Goal: Book appointment/travel/reservation

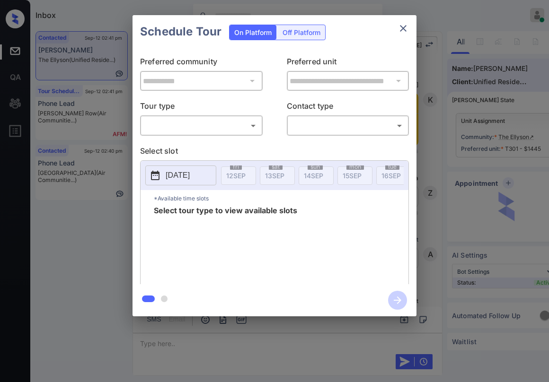
scroll to position [1677, 0]
click at [197, 130] on body "Inbox Paolo Gabriel Online Set yourself offline Set yourself on break Profile S…" at bounding box center [274, 191] width 549 height 382
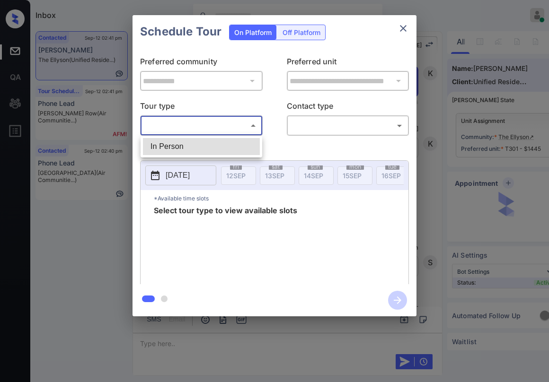
click at [192, 146] on li "In Person" at bounding box center [201, 146] width 117 height 17
type input "********"
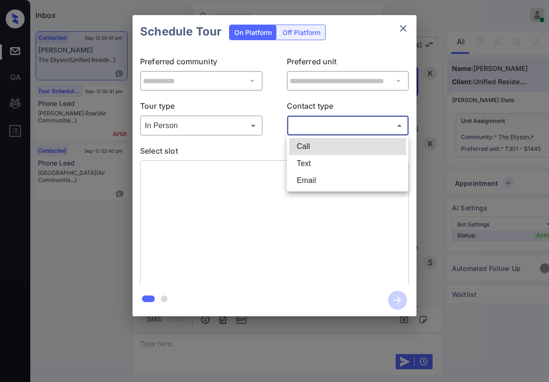
click at [356, 126] on body "Inbox Paolo Gabriel Online Set yourself offline Set yourself on break Profile S…" at bounding box center [274, 191] width 549 height 382
click at [331, 161] on li "Text" at bounding box center [347, 163] width 117 height 17
type input "****"
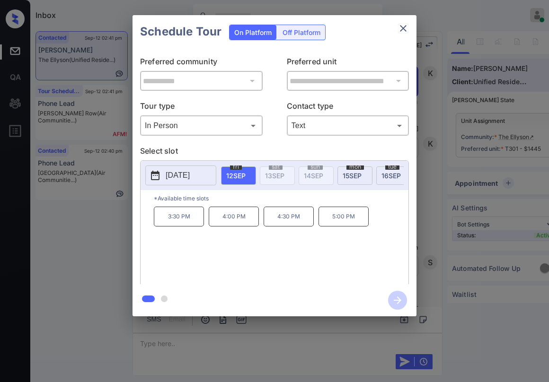
scroll to position [0, 76]
click at [272, 172] on span "15 SEP" at bounding box center [275, 176] width 19 height 8
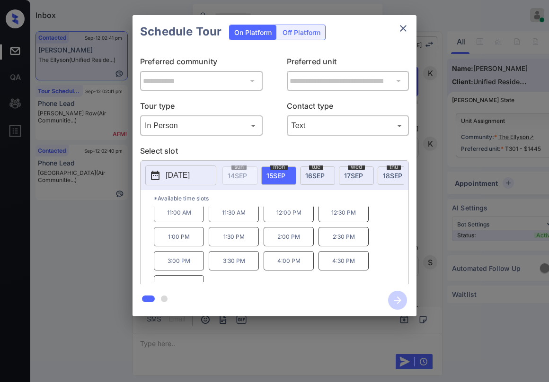
scroll to position [40, 0]
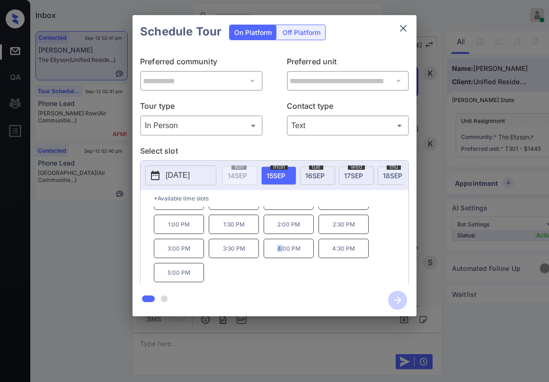
drag, startPoint x: 279, startPoint y: 253, endPoint x: 283, endPoint y: 256, distance: 5.4
click at [283, 256] on p "4:00 PM" at bounding box center [288, 248] width 50 height 19
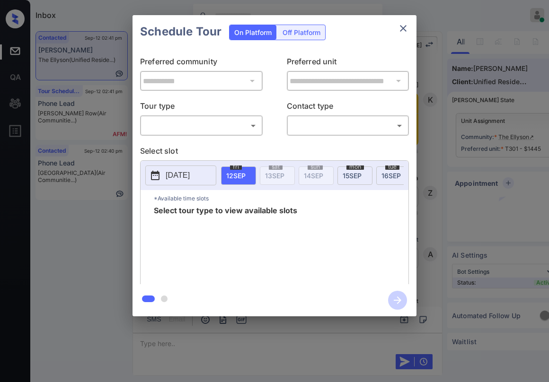
scroll to position [1677, 0]
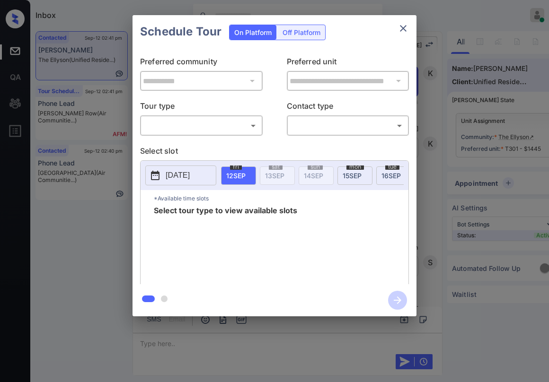
click at [209, 134] on div "​ ​" at bounding box center [201, 125] width 123 height 20
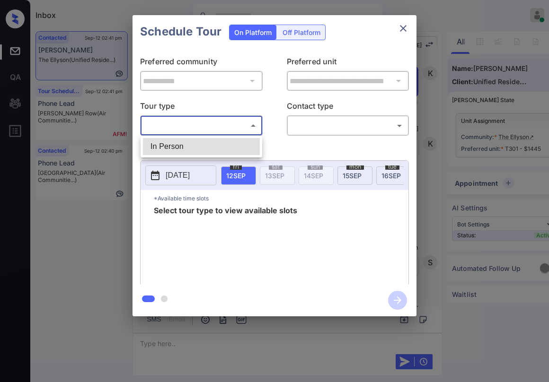
click at [201, 128] on body "Inbox [PERSON_NAME] Online Set yourself offline Set yourself on break Profile S…" at bounding box center [274, 191] width 549 height 382
click at [193, 143] on li "In Person" at bounding box center [201, 146] width 117 height 17
type input "********"
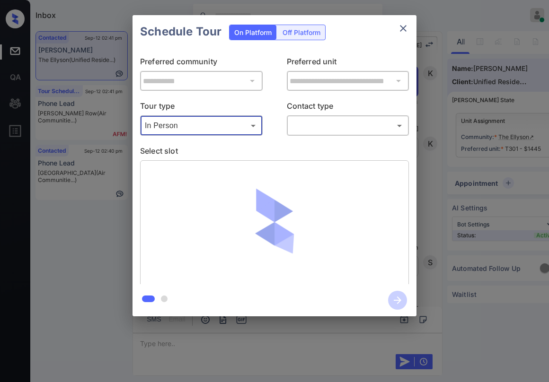
click at [342, 128] on body "Inbox Paolo Gabriel Online Set yourself offline Set yourself on break Profile S…" at bounding box center [274, 191] width 549 height 382
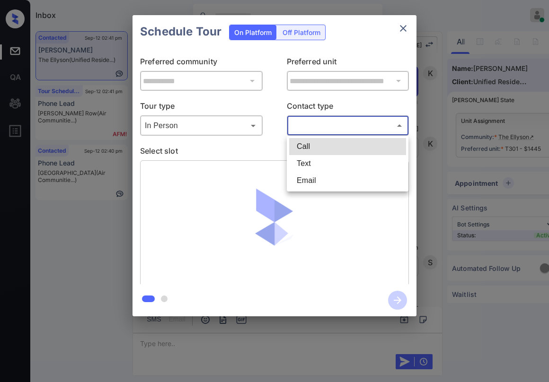
click at [323, 159] on li "Text" at bounding box center [347, 163] width 117 height 17
type input "****"
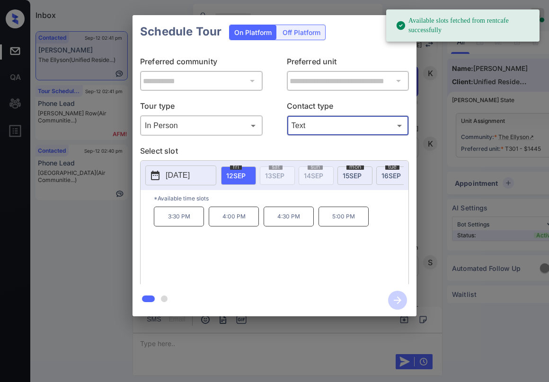
click at [350, 173] on span "15 SEP" at bounding box center [352, 176] width 19 height 8
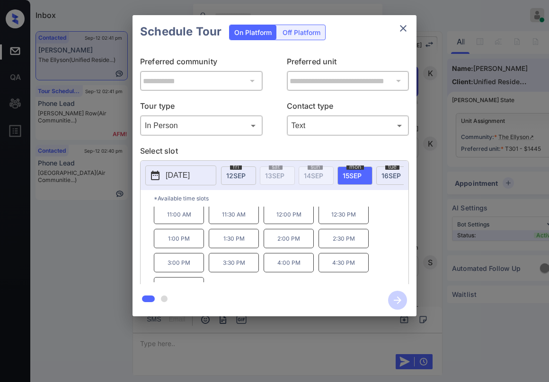
scroll to position [40, 0]
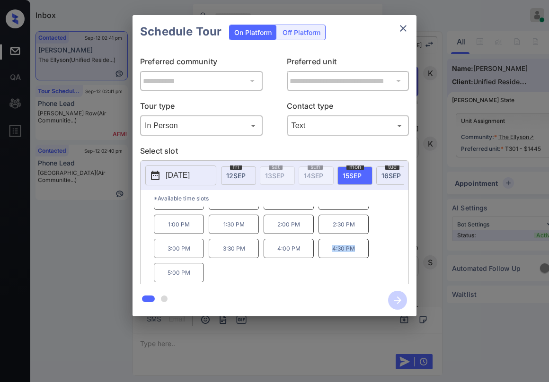
drag, startPoint x: 333, startPoint y: 253, endPoint x: 360, endPoint y: 259, distance: 28.1
click at [360, 258] on p "4:30 PM" at bounding box center [343, 248] width 50 height 19
copy p "4:30 PM"
click at [406, 30] on icon "close" at bounding box center [402, 28] width 11 height 11
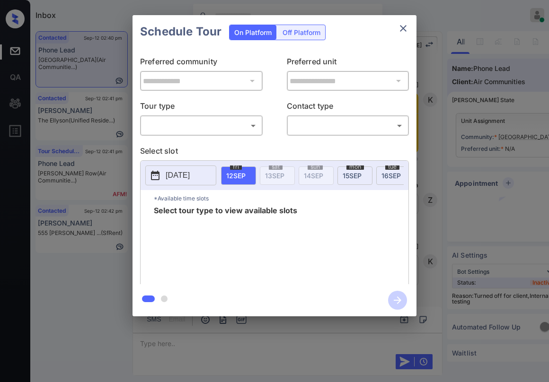
scroll to position [2068, 0]
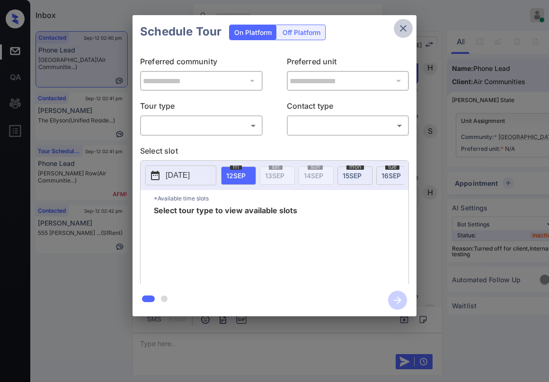
click at [403, 24] on icon "close" at bounding box center [402, 28] width 11 height 11
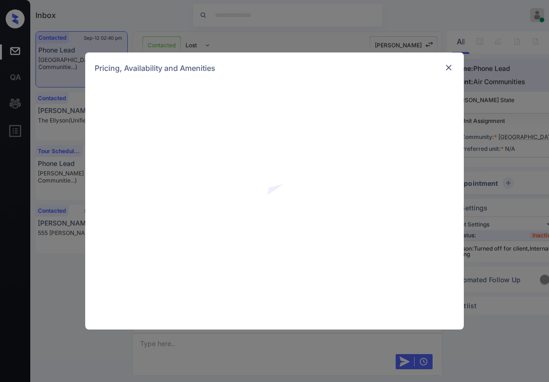
scroll to position [2068, 0]
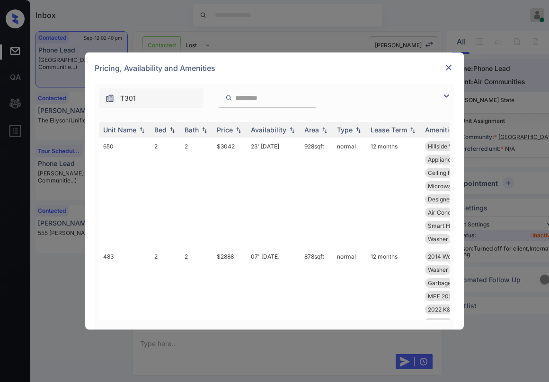
click at [446, 98] on img at bounding box center [445, 95] width 11 height 11
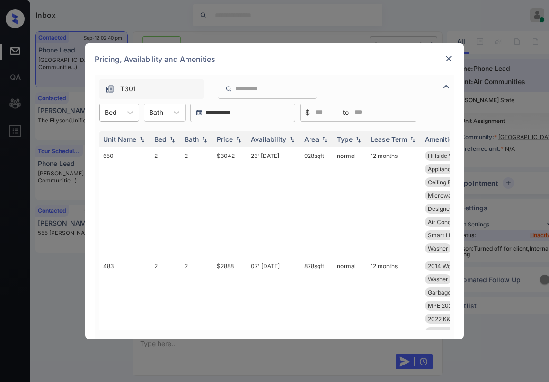
click at [121, 115] on div "Bed" at bounding box center [111, 112] width 22 height 14
click at [116, 150] on div "2" at bounding box center [119, 152] width 40 height 17
click at [238, 138] on img at bounding box center [238, 139] width 9 height 7
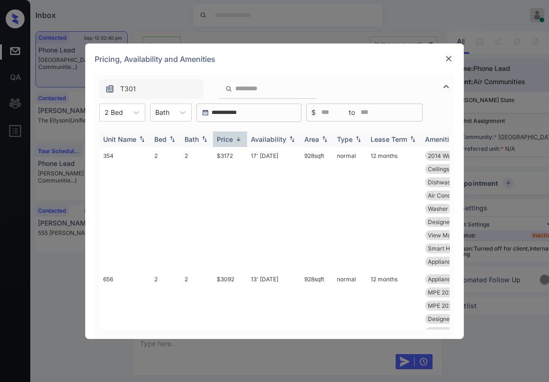
click at [223, 143] on th "Price" at bounding box center [230, 140] width 34 height 16
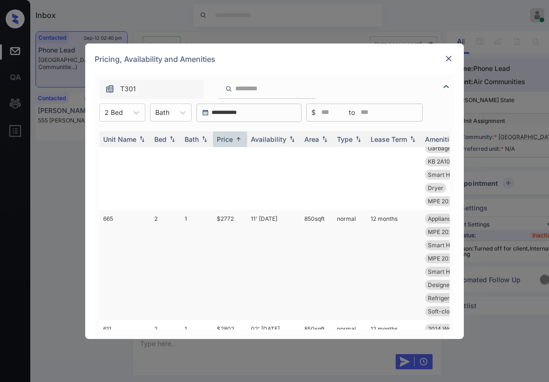
scroll to position [0, 0]
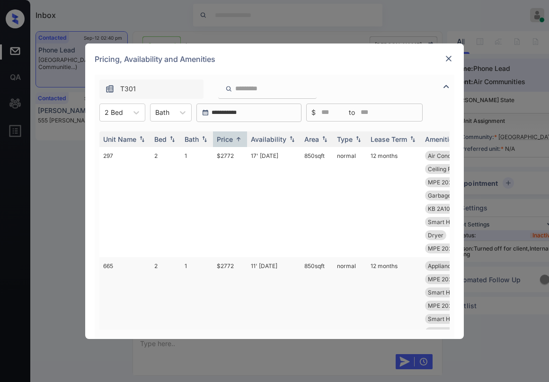
click at [225, 268] on td "$2772" at bounding box center [230, 312] width 34 height 110
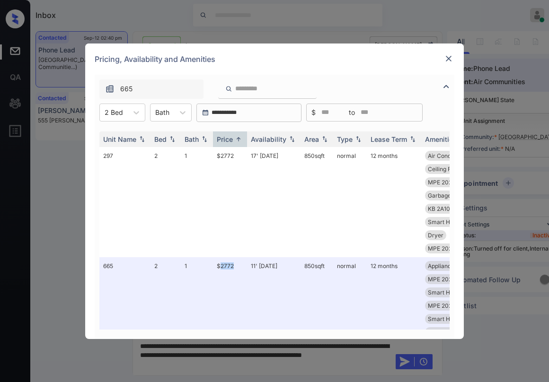
click at [449, 58] on img at bounding box center [448, 58] width 9 height 9
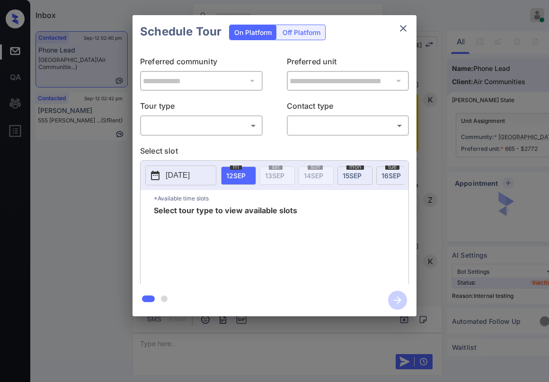
scroll to position [2366, 0]
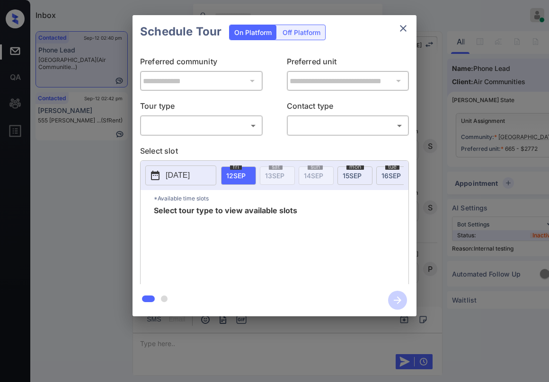
click at [209, 121] on body "Inbox [PERSON_NAME] Online Set yourself offline Set yourself on break Profile S…" at bounding box center [274, 191] width 549 height 382
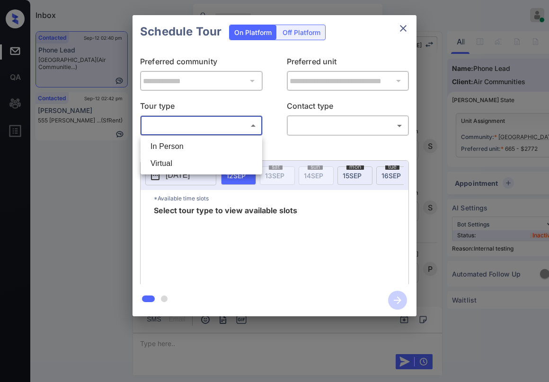
click at [183, 149] on li "In Person" at bounding box center [201, 146] width 117 height 17
type input "********"
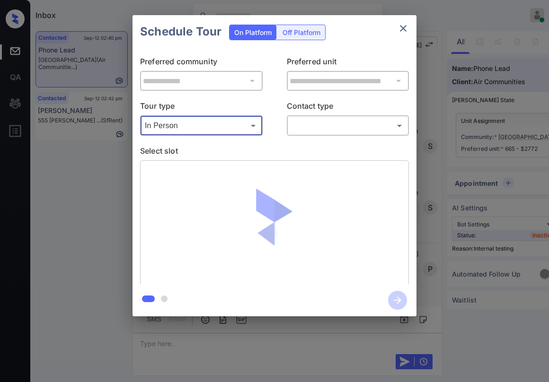
click at [318, 139] on div "**********" at bounding box center [274, 166] width 284 height 236
click at [323, 121] on body "Inbox [PERSON_NAME] Online Set yourself offline Set yourself on break Profile S…" at bounding box center [274, 191] width 549 height 382
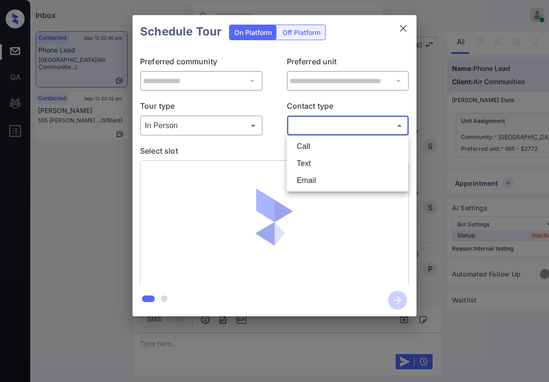
click at [313, 161] on li "Text" at bounding box center [347, 163] width 117 height 17
type input "****"
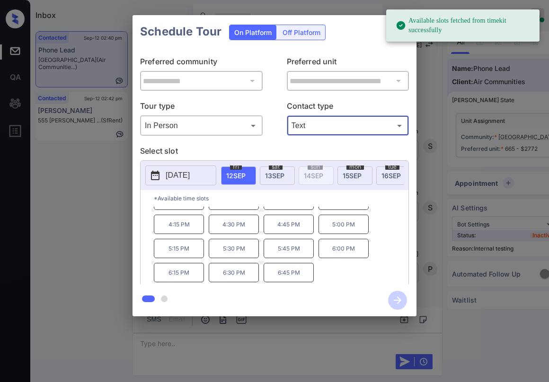
scroll to position [0, 0]
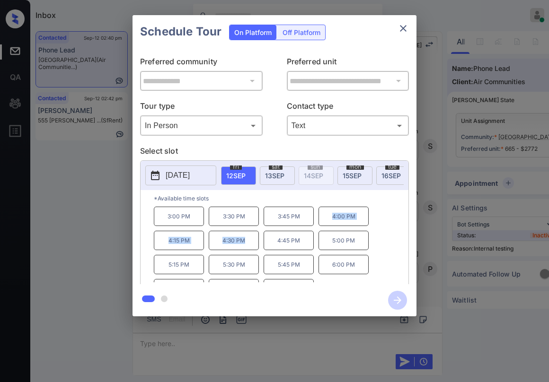
drag, startPoint x: 338, startPoint y: 221, endPoint x: 249, endPoint y: 248, distance: 92.5
click at [249, 248] on div "3:00 PM 3:30 PM 3:45 PM 4:00 PM 4:15 PM 4:30 PM 4:45 PM 5:00 PM 5:15 PM 5:30 PM…" at bounding box center [281, 245] width 255 height 76
copy div "4:00 PM 4:15 PM 4:30 PM"
click at [385, 232] on div "3:00 PM 3:30 PM 3:45 PM 4:00 PM 4:15 PM 4:30 PM 4:45 PM 5:00 PM 5:15 PM 5:30 PM…" at bounding box center [281, 245] width 255 height 76
drag, startPoint x: 165, startPoint y: 222, endPoint x: 201, endPoint y: 221, distance: 36.0
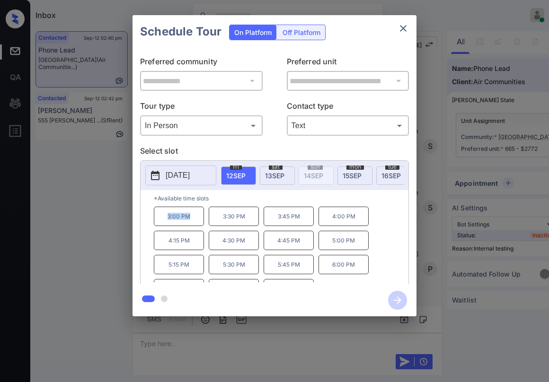
click at [201, 221] on p "3:00 PM" at bounding box center [179, 216] width 50 height 19
copy p "3:00 PM"
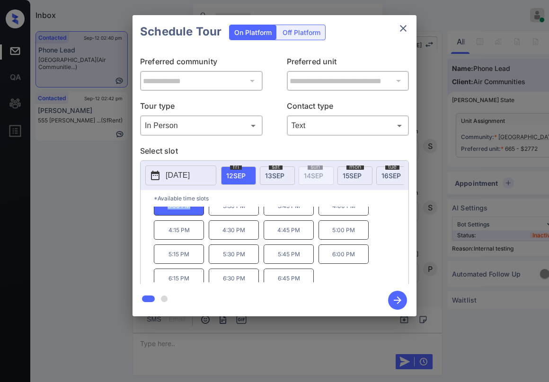
scroll to position [16, 0]
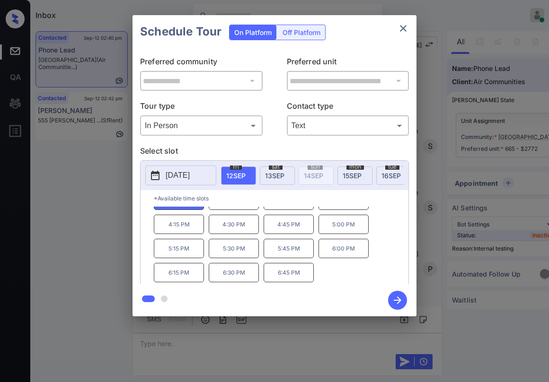
click at [405, 31] on icon "close" at bounding box center [403, 28] width 7 height 7
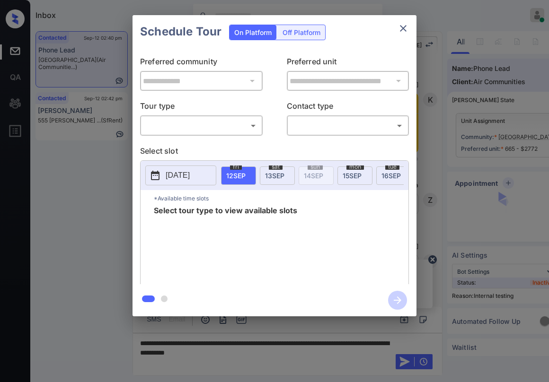
scroll to position [2366, 0]
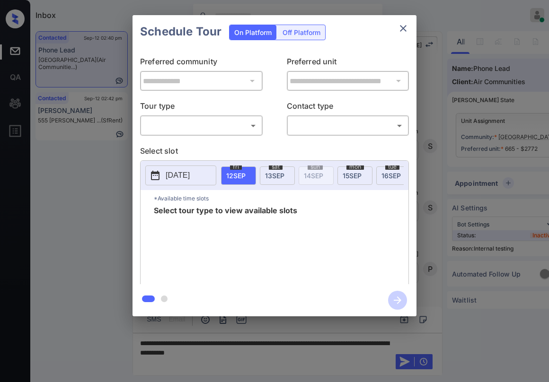
click at [251, 132] on body "Inbox [PERSON_NAME] Online Set yourself offline Set yourself on break Profile S…" at bounding box center [274, 191] width 549 height 382
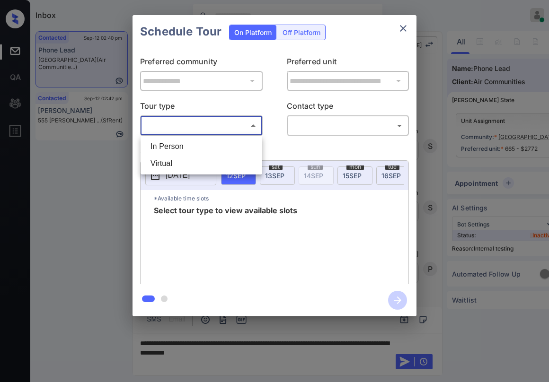
click at [235, 149] on li "In Person" at bounding box center [201, 146] width 117 height 17
type input "********"
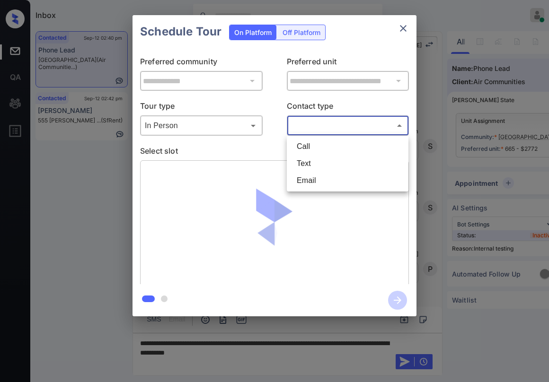
click at [313, 129] on body "Inbox Paolo Gabriel Online Set yourself offline Set yourself on break Profile S…" at bounding box center [274, 191] width 549 height 382
click at [317, 165] on li "Text" at bounding box center [347, 163] width 117 height 17
type input "****"
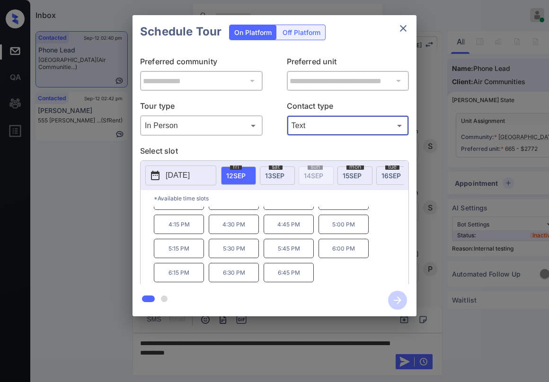
scroll to position [0, 0]
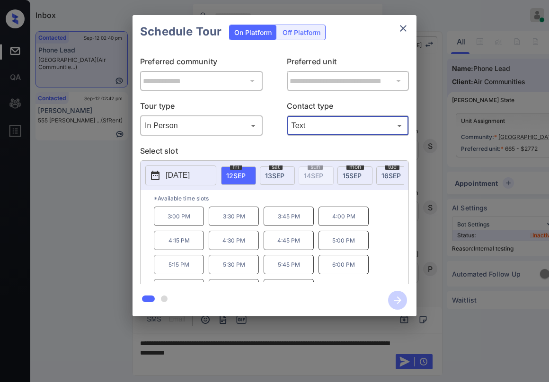
click at [405, 28] on icon "close" at bounding box center [402, 28] width 11 height 11
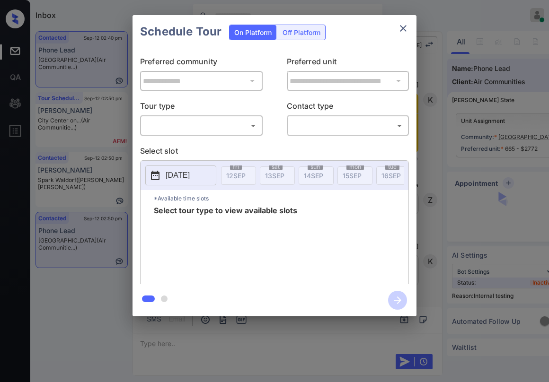
scroll to position [2789, 0]
click at [204, 132] on body "Inbox [PERSON_NAME] Online Set yourself offline Set yourself on break Profile S…" at bounding box center [274, 191] width 549 height 382
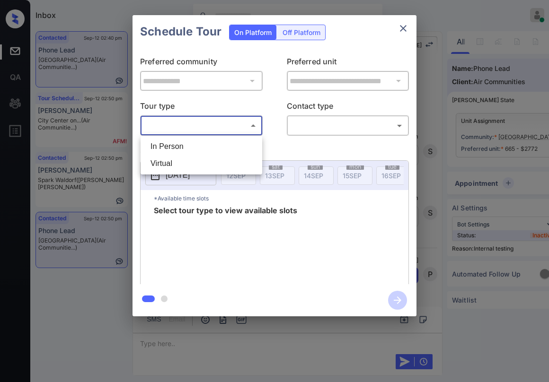
click at [192, 144] on li "In Person" at bounding box center [201, 146] width 117 height 17
type input "********"
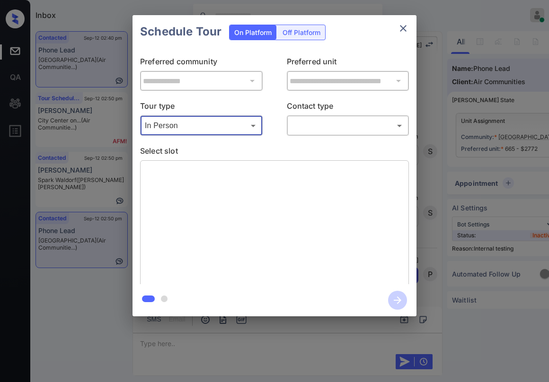
click at [303, 124] on body "Inbox Paolo Gabriel Online Set yourself offline Set yourself on break Profile S…" at bounding box center [274, 191] width 549 height 382
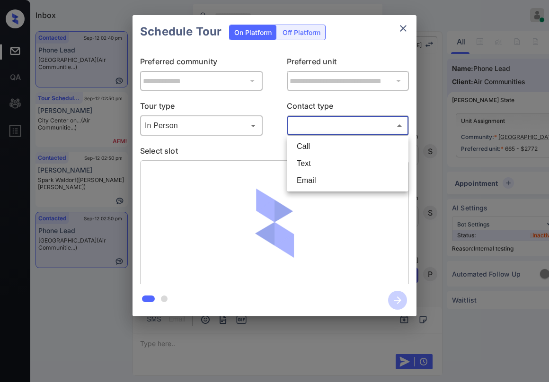
click at [314, 162] on li "Text" at bounding box center [347, 163] width 117 height 17
type input "****"
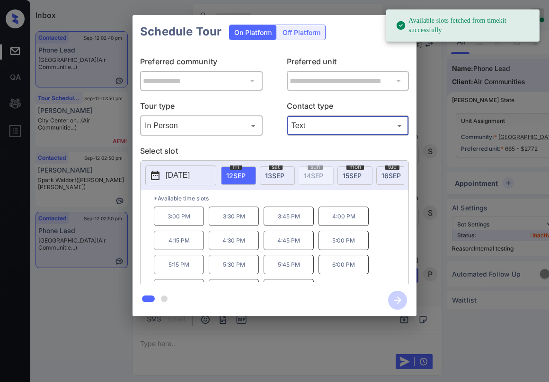
click at [174, 222] on p "3:00 PM" at bounding box center [179, 216] width 50 height 19
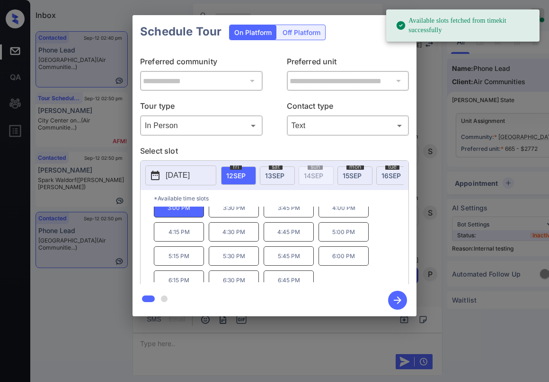
scroll to position [16, 0]
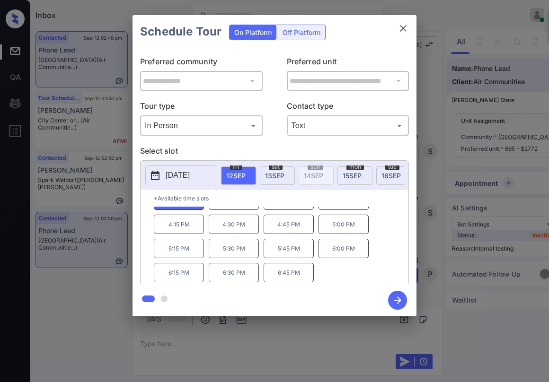
click at [396, 299] on icon "button" at bounding box center [397, 300] width 19 height 19
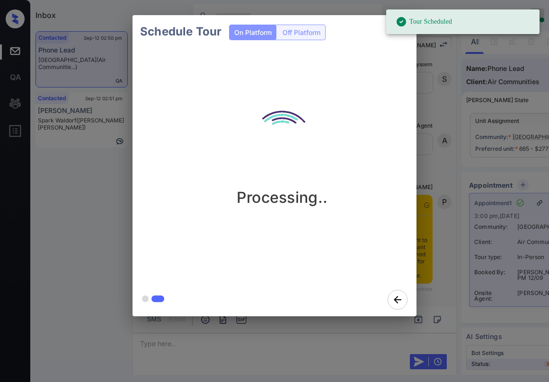
scroll to position [3415, 0]
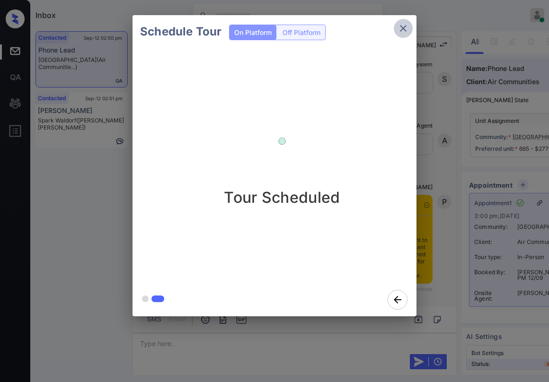
click at [407, 31] on icon "close" at bounding box center [402, 28] width 11 height 11
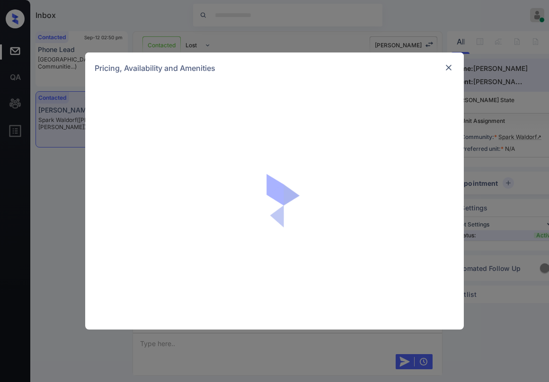
scroll to position [1126, 0]
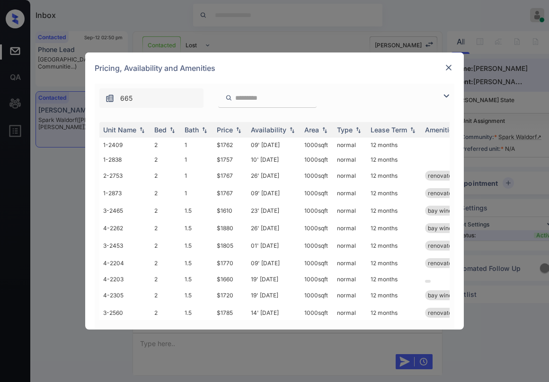
click at [447, 97] on img at bounding box center [445, 95] width 11 height 11
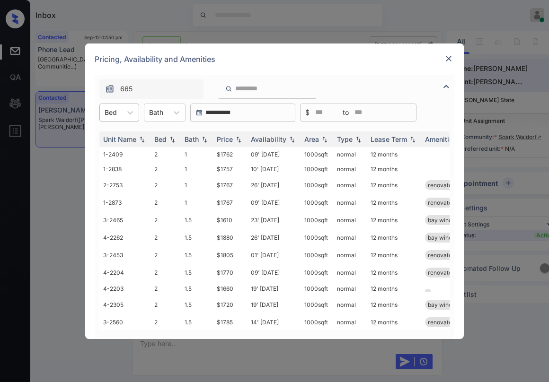
click at [112, 107] on div at bounding box center [111, 112] width 12 height 10
click at [108, 149] on div "3" at bounding box center [119, 152] width 40 height 17
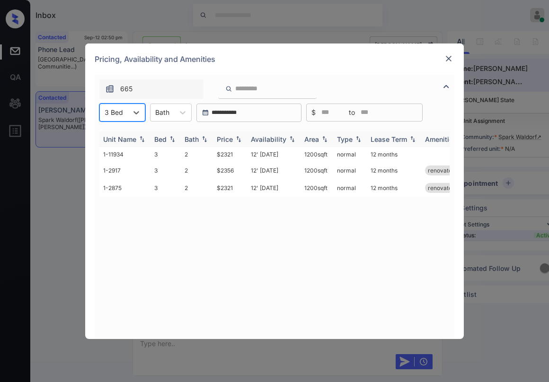
click at [227, 138] on div "Price" at bounding box center [225, 139] width 16 height 8
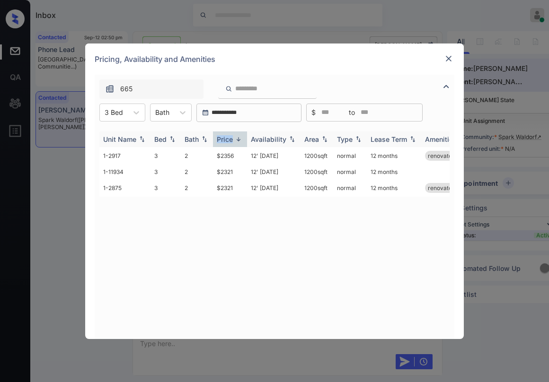
click at [227, 138] on div "Price" at bounding box center [225, 139] width 16 height 8
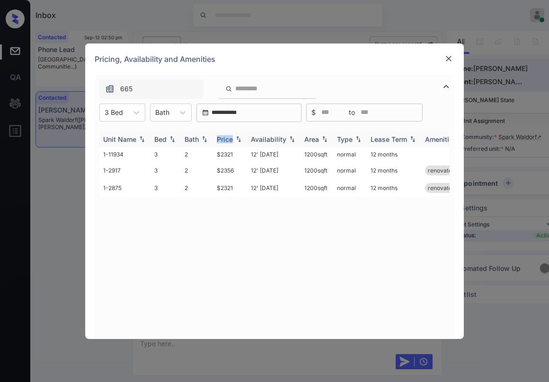
click at [227, 138] on div "Price" at bounding box center [225, 139] width 16 height 8
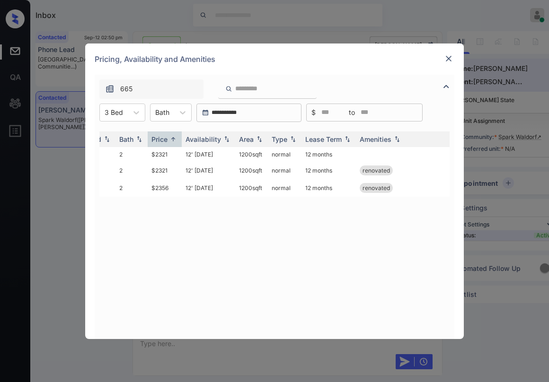
scroll to position [0, 0]
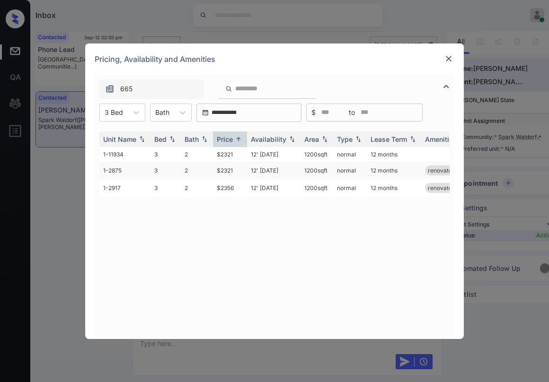
click at [229, 168] on td "$2321" at bounding box center [230, 171] width 34 height 18
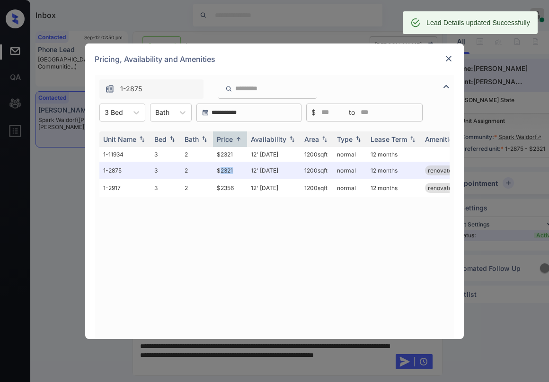
click at [448, 56] on img at bounding box center [448, 58] width 9 height 9
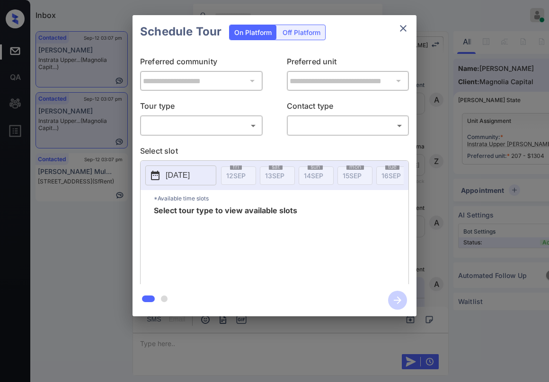
scroll to position [3254, 0]
click at [193, 131] on body "Inbox [PERSON_NAME] Online Set yourself offline Set yourself on break Profile S…" at bounding box center [274, 191] width 549 height 382
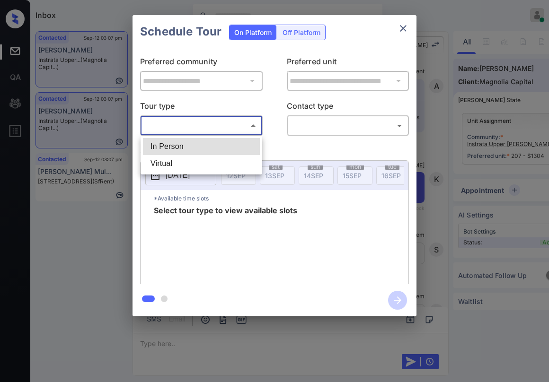
click at [183, 149] on li "In Person" at bounding box center [201, 146] width 117 height 17
type input "********"
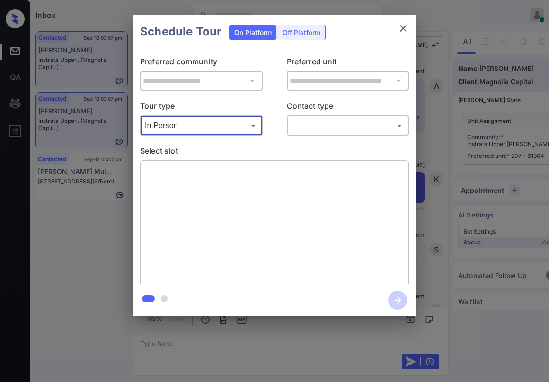
click at [352, 128] on body "Inbox Paolo Gabriel Online Set yourself offline Set yourself on break Profile S…" at bounding box center [274, 191] width 549 height 382
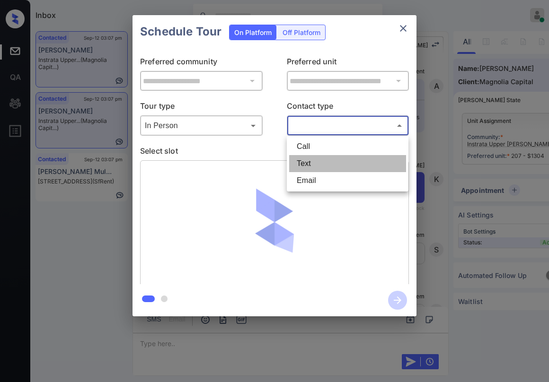
click at [325, 163] on li "Text" at bounding box center [347, 163] width 117 height 17
type input "****"
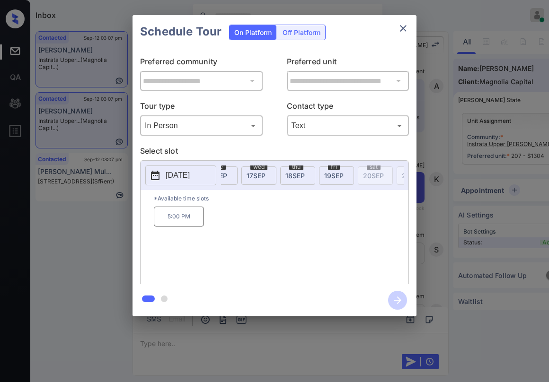
scroll to position [0, 181]
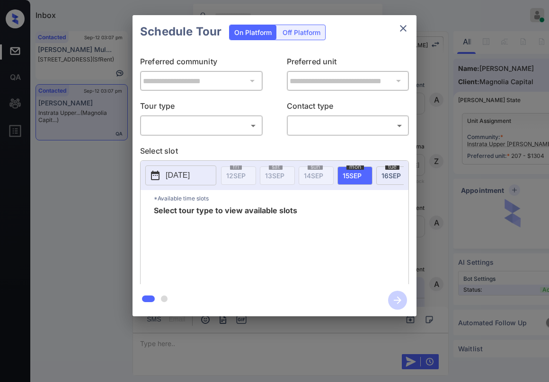
scroll to position [1952, 0]
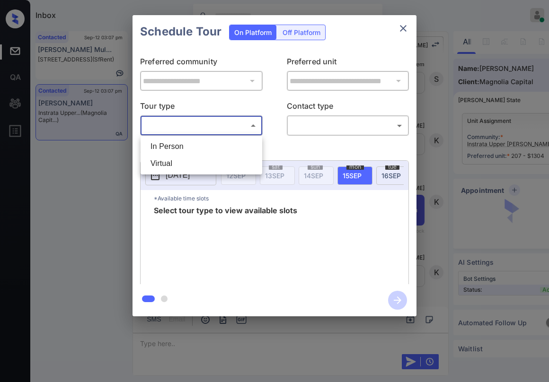
click at [190, 126] on body "Inbox Paolo Gabriel Online Set yourself offline Set yourself on break Profile S…" at bounding box center [274, 191] width 549 height 382
click at [178, 148] on li "In Person" at bounding box center [201, 146] width 117 height 17
type input "********"
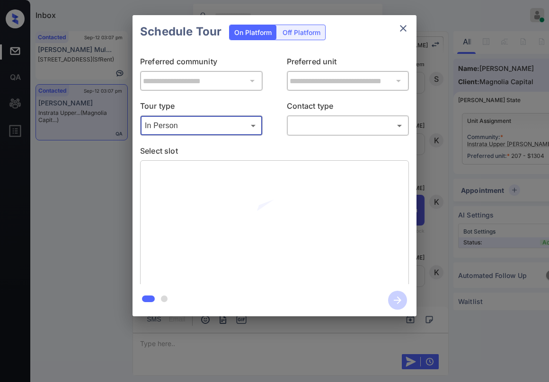
click at [315, 133] on body "Inbox Paolo Gabriel Online Set yourself offline Set yourself on break Profile S…" at bounding box center [274, 191] width 549 height 382
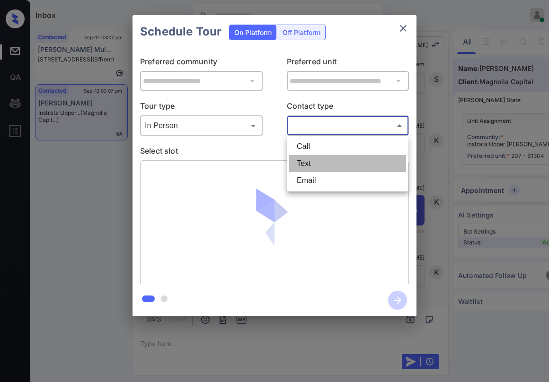
click at [313, 169] on li "Text" at bounding box center [347, 163] width 117 height 17
type input "****"
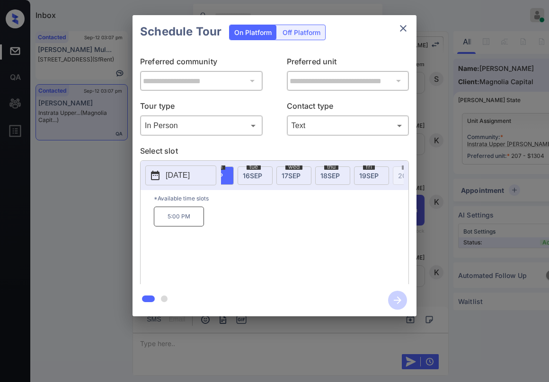
scroll to position [0, 167]
click at [342, 173] on span "19 SEP" at bounding box center [340, 176] width 19 height 8
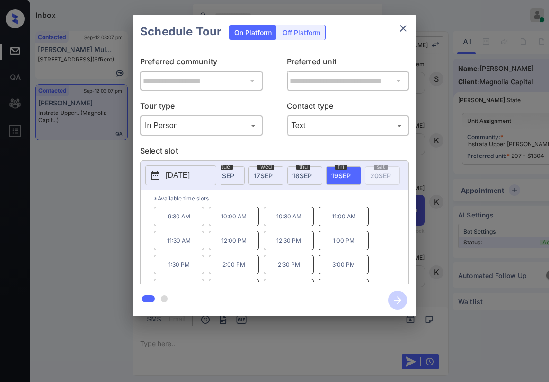
scroll to position [16, 0]
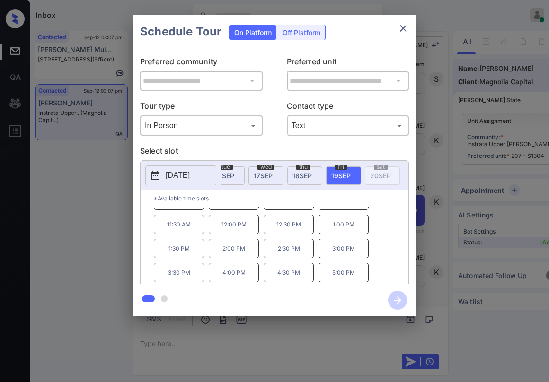
click at [403, 27] on icon "close" at bounding box center [402, 28] width 11 height 11
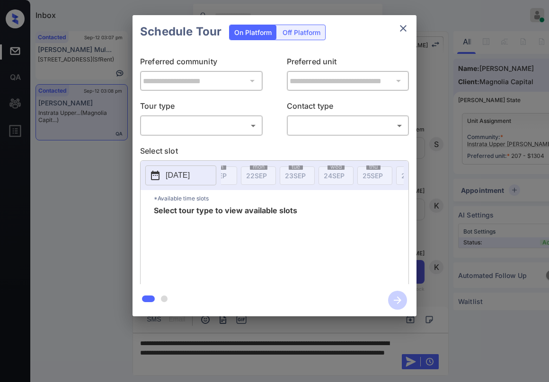
scroll to position [0, 375]
click at [398, 28] on icon "close" at bounding box center [402, 28] width 11 height 11
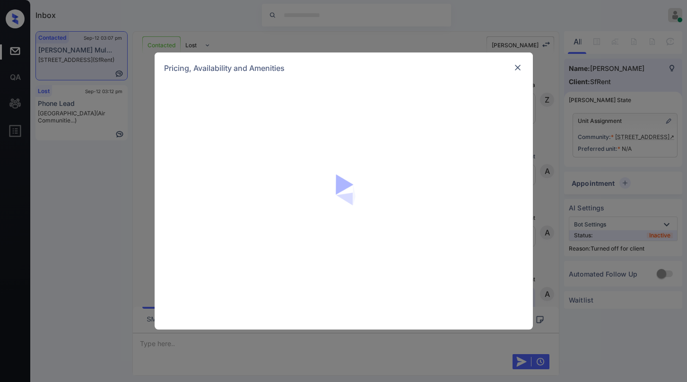
scroll to position [1812, 0]
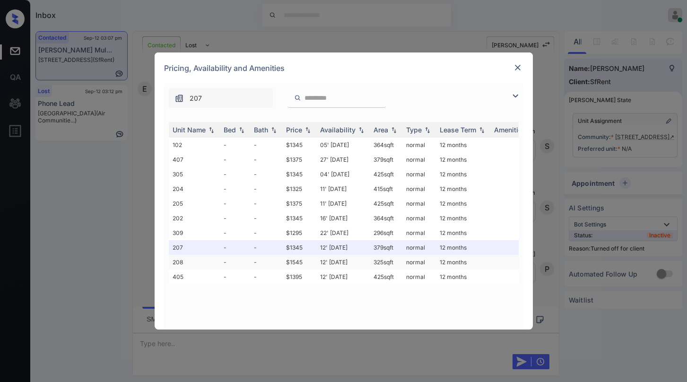
click at [299, 262] on td "$1545" at bounding box center [299, 262] width 34 height 15
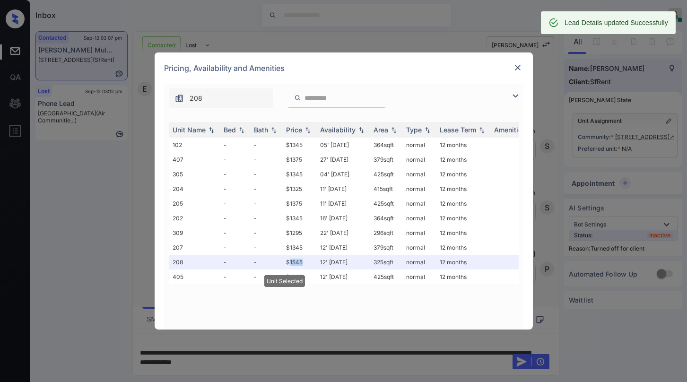
click at [515, 68] on img at bounding box center [517, 67] width 9 height 9
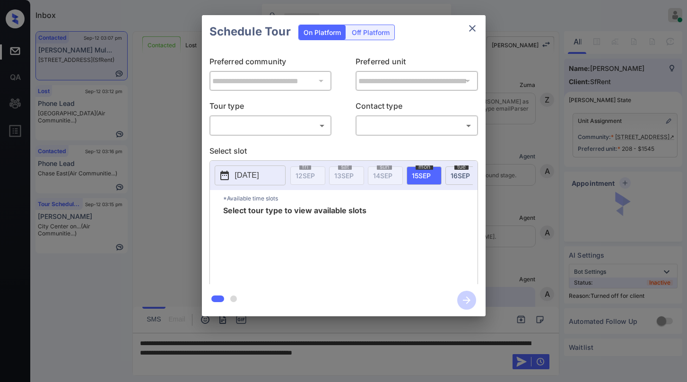
scroll to position [1873, 0]
click at [372, 28] on div "Off Platform" at bounding box center [370, 32] width 47 height 15
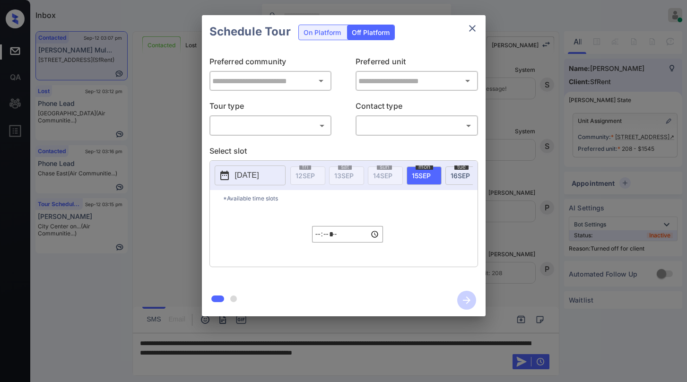
type input "**********"
click at [239, 175] on p "[DATE]" at bounding box center [247, 175] width 24 height 11
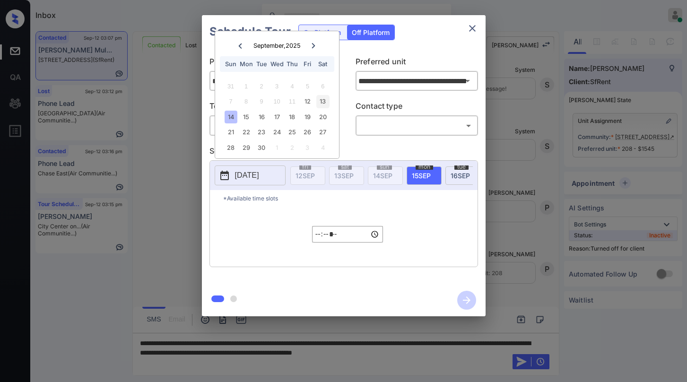
click at [325, 103] on div "13" at bounding box center [322, 101] width 13 height 13
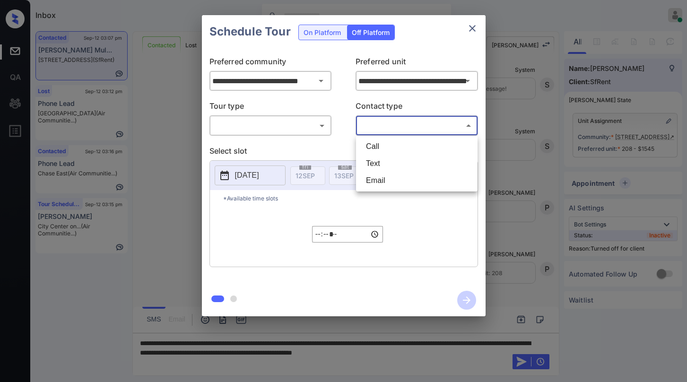
click at [414, 124] on body "Inbox Paolo Gabriel Online Set yourself offline Set yourself on break Profile S…" at bounding box center [343, 191] width 687 height 382
click at [407, 162] on li "Text" at bounding box center [417, 163] width 117 height 17
type input "****"
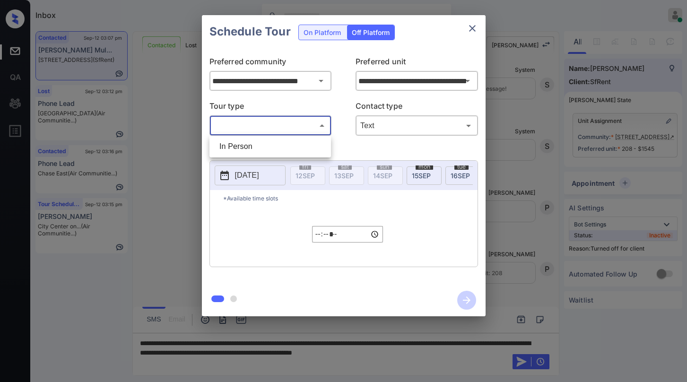
click at [279, 123] on body "Inbox Paolo Gabriel Online Set yourself offline Set yourself on break Profile S…" at bounding box center [343, 191] width 687 height 382
click at [274, 146] on li "In Person" at bounding box center [270, 146] width 117 height 17
type input "********"
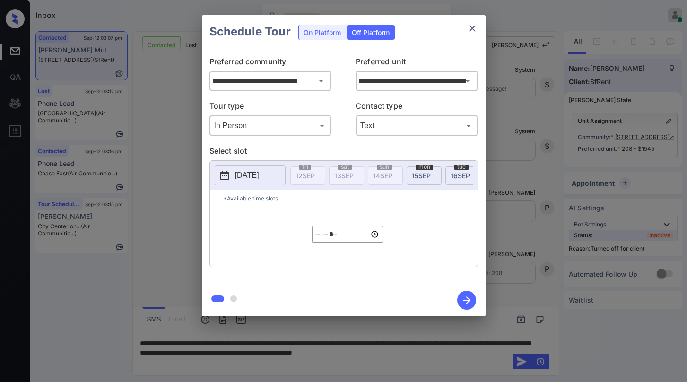
click at [259, 172] on p "[DATE]" at bounding box center [247, 175] width 24 height 11
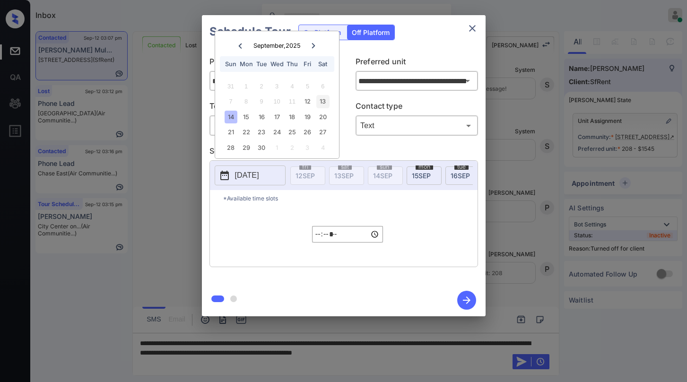
click at [323, 102] on div "13" at bounding box center [322, 101] width 13 height 13
click at [326, 100] on div "13" at bounding box center [322, 101] width 13 height 13
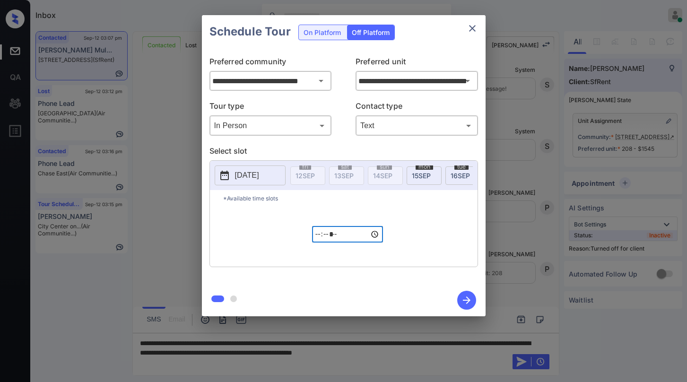
click at [319, 240] on input "*****" at bounding box center [347, 234] width 71 height 17
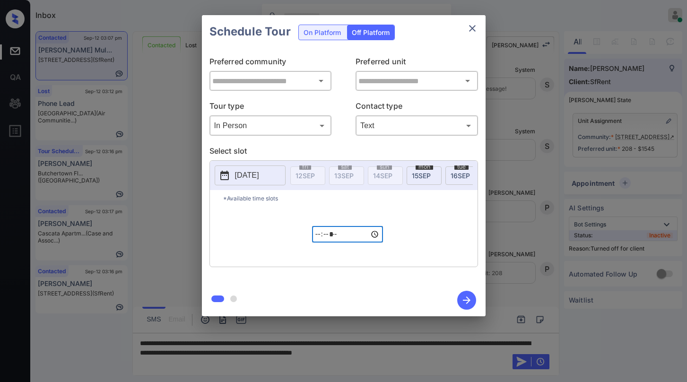
type input "**********"
type input "*****"
type input "**********"
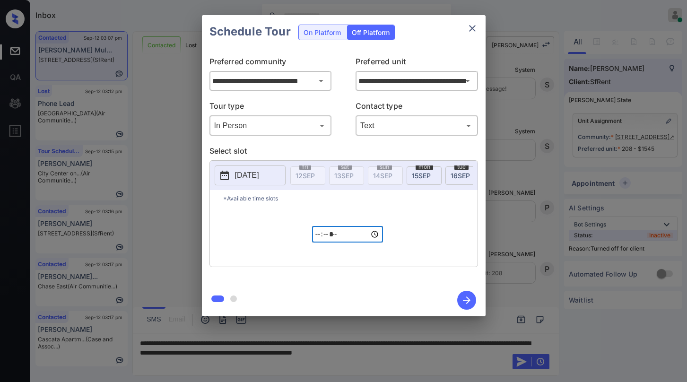
type input "*****"
click at [345, 239] on input "*****" at bounding box center [347, 234] width 71 height 17
type input "**********"
type input "*****"
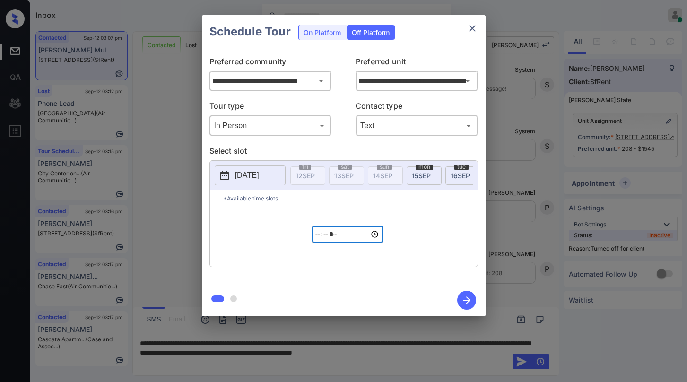
click at [470, 300] on icon "button" at bounding box center [466, 300] width 19 height 19
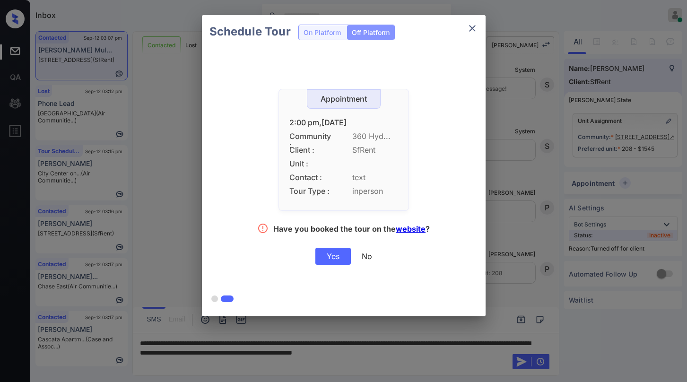
click at [333, 258] on div "Yes" at bounding box center [333, 256] width 35 height 17
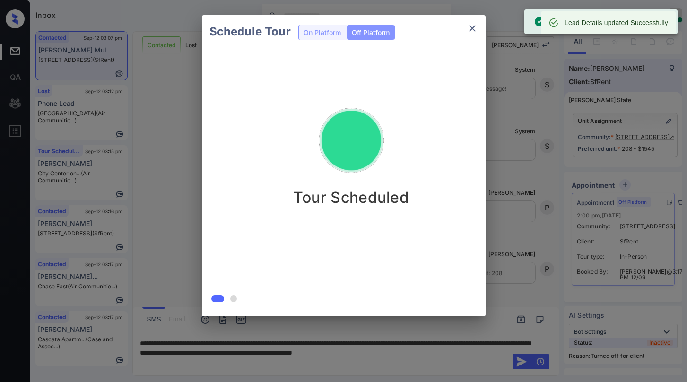
click at [514, 179] on div "Schedule Tour On Platform Off Platform Tour Scheduled" at bounding box center [343, 166] width 687 height 332
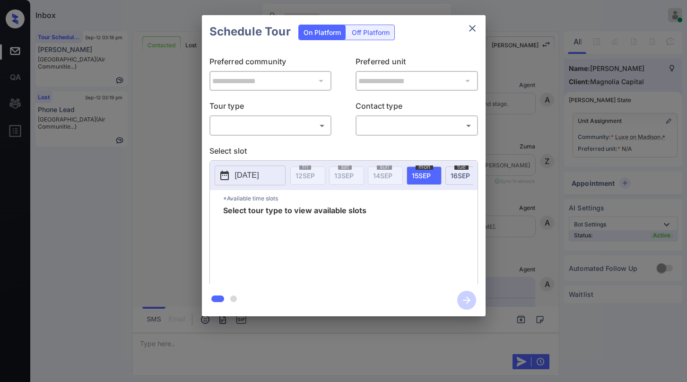
scroll to position [1212, 0]
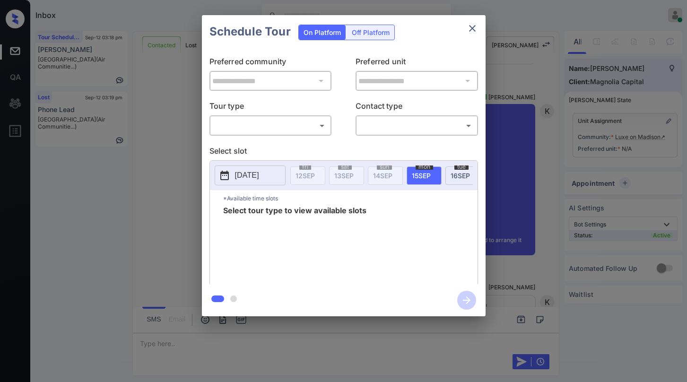
click at [261, 126] on body "Inbox [PERSON_NAME] Online Set yourself offline Set yourself on break Profile S…" at bounding box center [343, 191] width 687 height 382
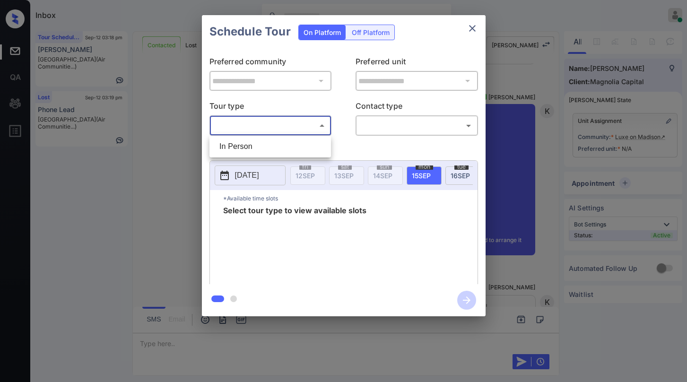
click at [262, 149] on li "In Person" at bounding box center [270, 146] width 117 height 17
type input "********"
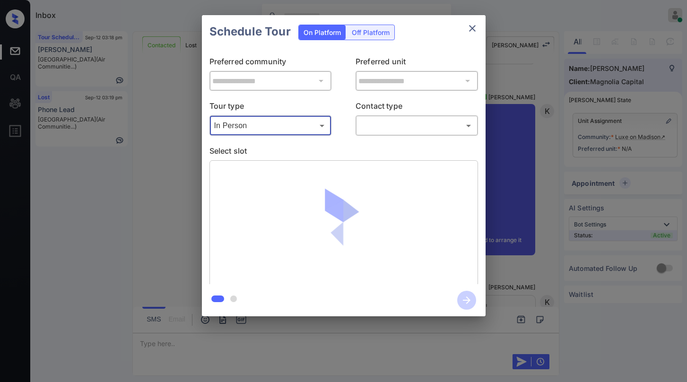
click at [392, 132] on body "Inbox [PERSON_NAME] Online Set yourself offline Set yourself on break Profile S…" at bounding box center [343, 191] width 687 height 382
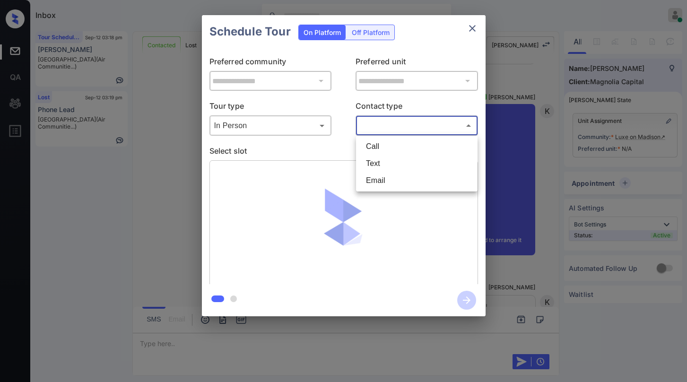
click at [386, 164] on li "Text" at bounding box center [417, 163] width 117 height 17
type input "****"
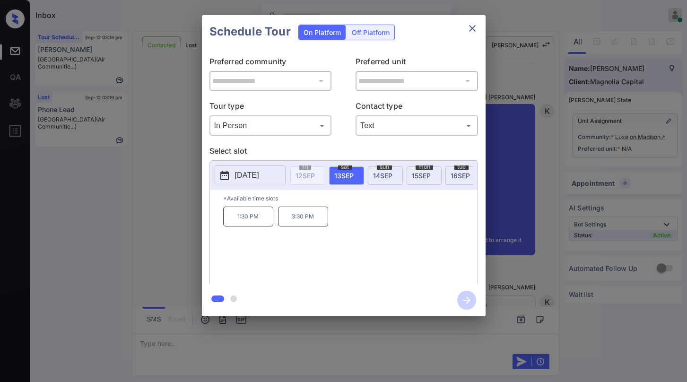
scroll to position [0, 7]
click at [378, 174] on span "[DATE]" at bounding box center [375, 176] width 19 height 8
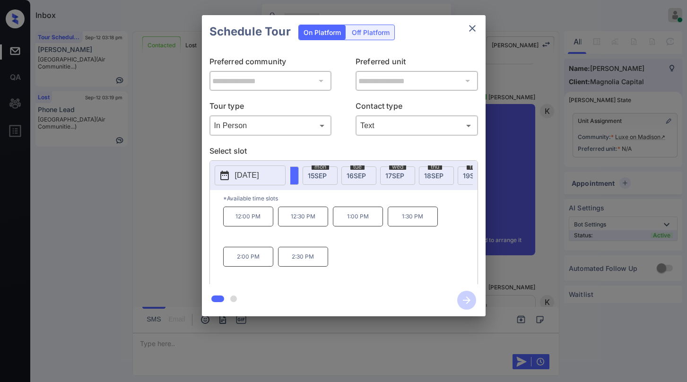
scroll to position [0, 90]
click at [328, 180] on div "[DATE]" at bounding box center [333, 176] width 35 height 18
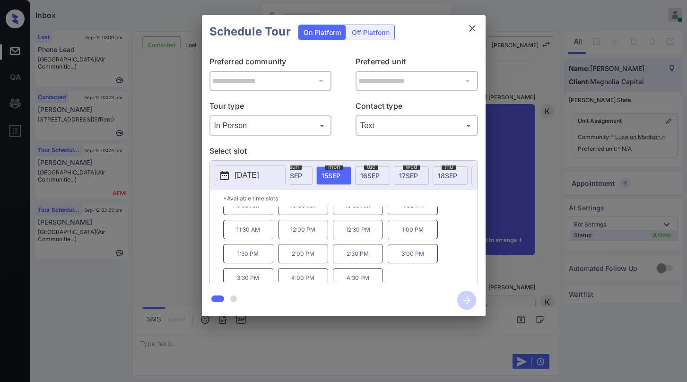
scroll to position [16, 0]
click at [473, 26] on icon "close" at bounding box center [472, 28] width 11 height 11
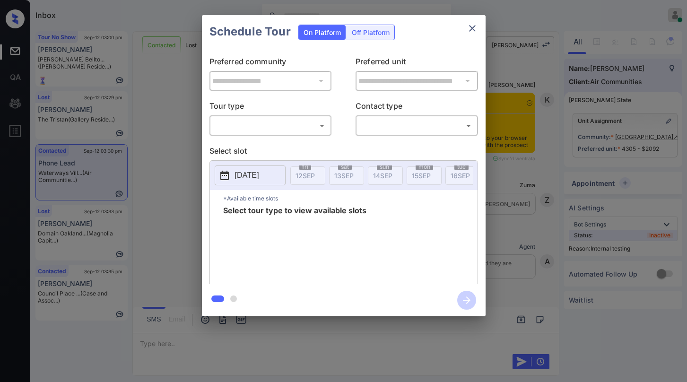
scroll to position [3034, 0]
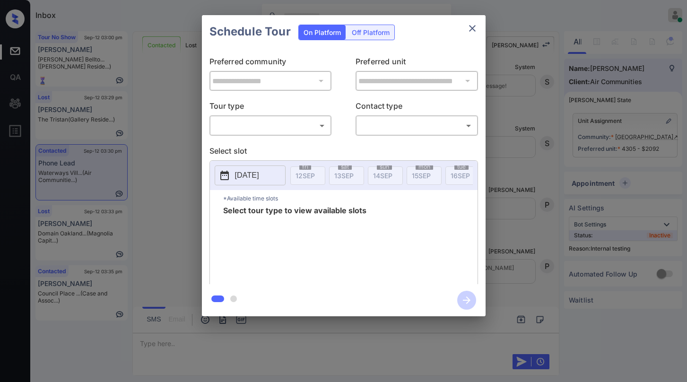
click at [474, 29] on icon "close" at bounding box center [472, 28] width 11 height 11
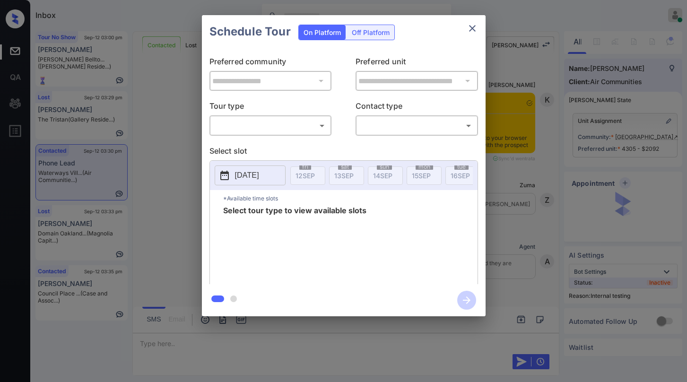
scroll to position [1757, 0]
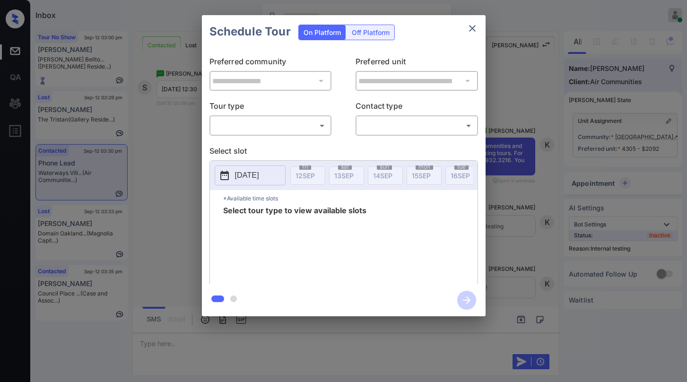
click at [261, 128] on body "Inbox [PERSON_NAME] Online Set yourself offline Set yourself on break Profile S…" at bounding box center [343, 191] width 687 height 382
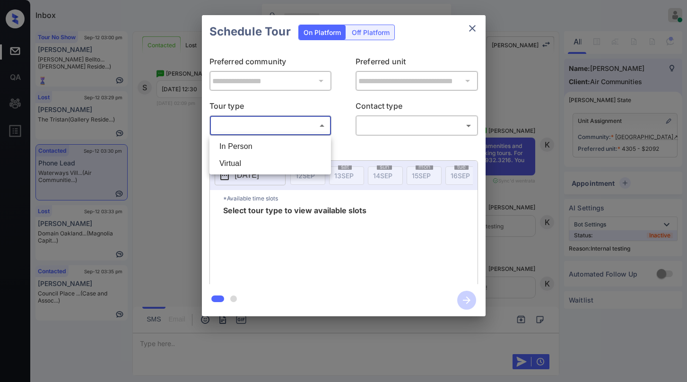
click at [262, 148] on li "In Person" at bounding box center [270, 146] width 117 height 17
type input "********"
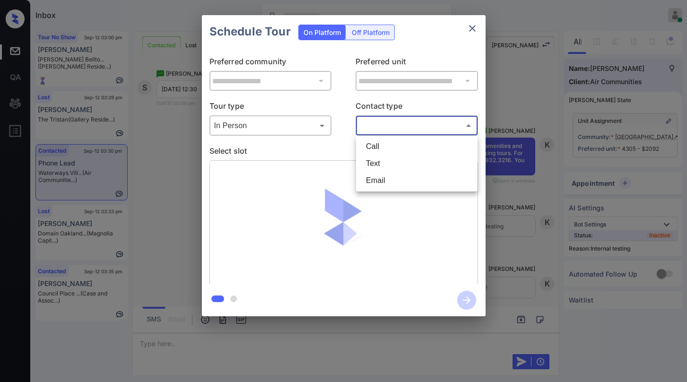
click at [388, 125] on body "Inbox [PERSON_NAME] Online Set yourself offline Set yourself on break Profile S…" at bounding box center [343, 191] width 687 height 382
click at [387, 160] on li "Text" at bounding box center [417, 163] width 117 height 17
type input "****"
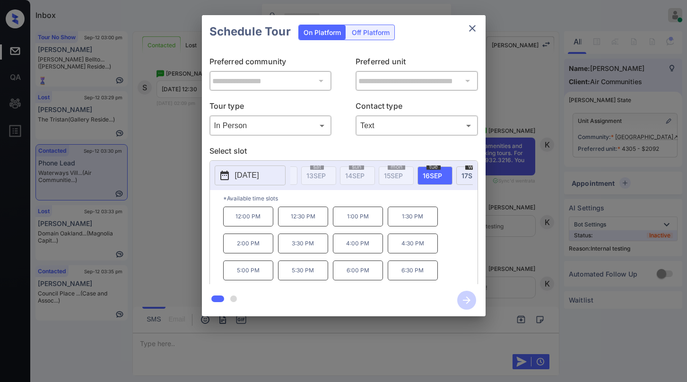
scroll to position [0, 35]
click at [306, 217] on p "12:30 PM" at bounding box center [303, 217] width 50 height 20
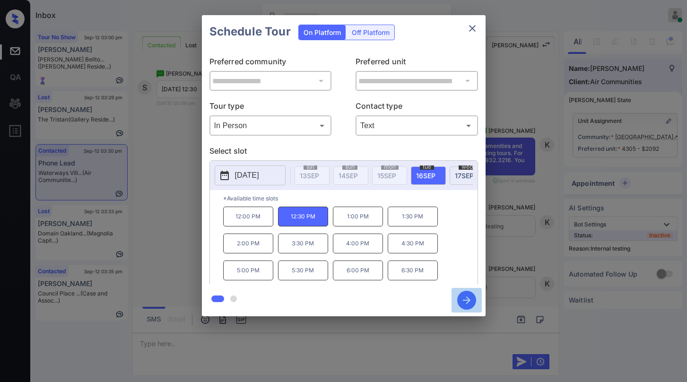
click at [465, 299] on icon "button" at bounding box center [466, 300] width 19 height 19
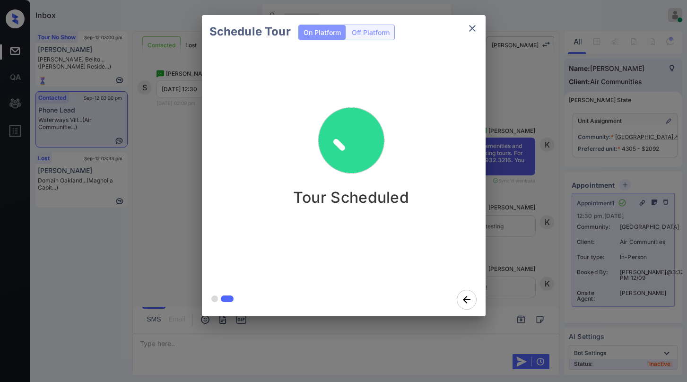
click at [472, 83] on div "Tour Scheduled" at bounding box center [351, 165] width 299 height 235
click at [477, 29] on icon "close" at bounding box center [472, 28] width 11 height 11
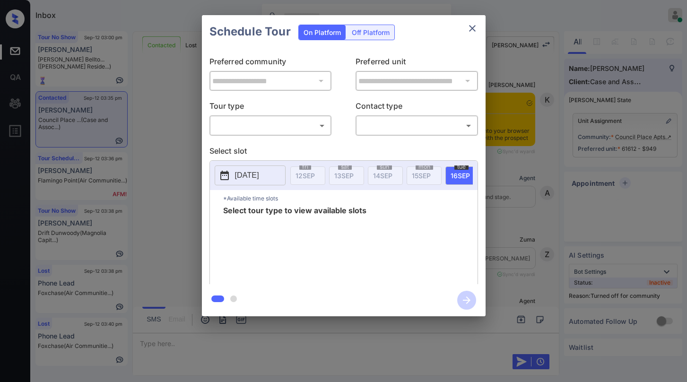
scroll to position [1317, 0]
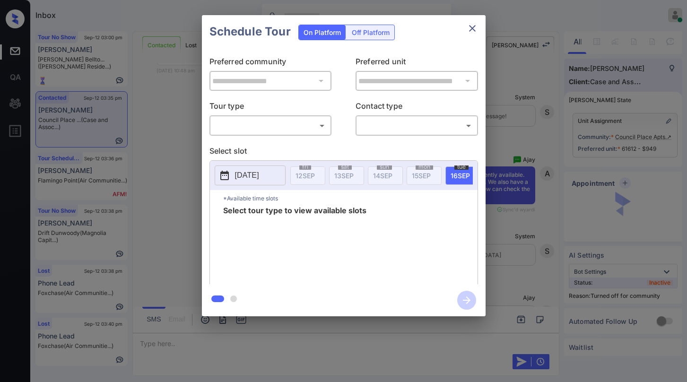
click at [290, 126] on body "Inbox [PERSON_NAME] Online Set yourself offline Set yourself on break Profile S…" at bounding box center [343, 191] width 687 height 382
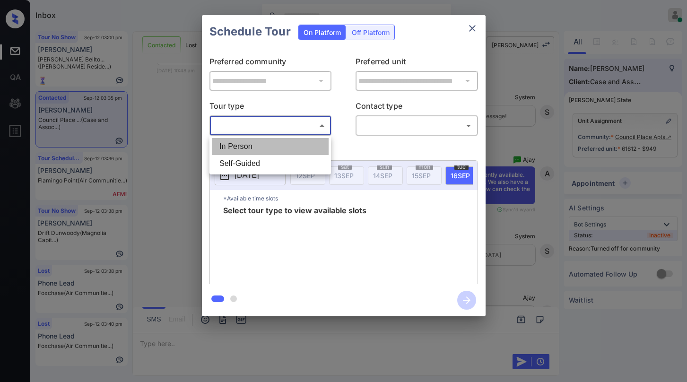
click at [271, 144] on li "In Person" at bounding box center [270, 146] width 117 height 17
type input "********"
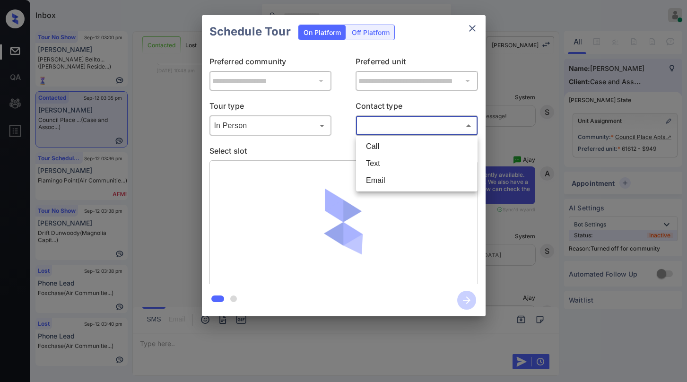
click at [417, 123] on body "Inbox [PERSON_NAME] Online Set yourself offline Set yourself on break Profile S…" at bounding box center [343, 191] width 687 height 382
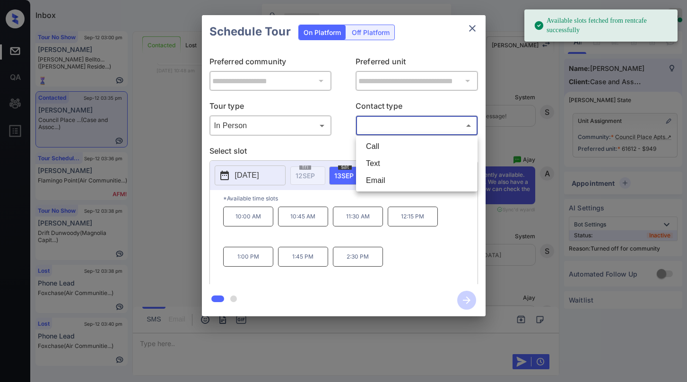
drag, startPoint x: 472, startPoint y: 32, endPoint x: 476, endPoint y: 26, distance: 6.8
click at [472, 32] on div at bounding box center [343, 191] width 687 height 382
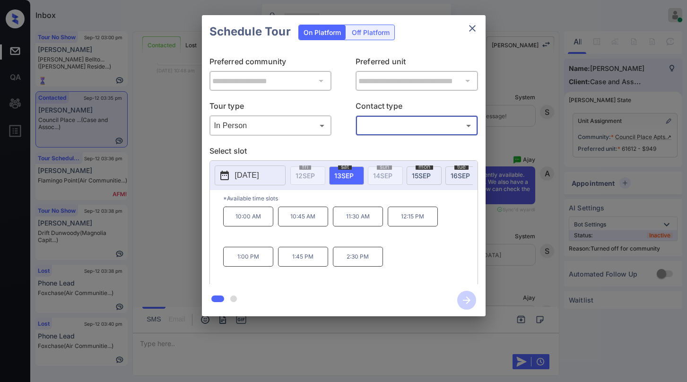
click at [472, 28] on icon "close" at bounding box center [472, 28] width 11 height 11
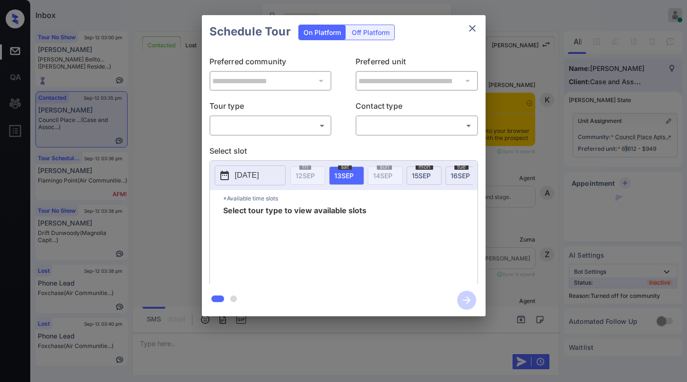
scroll to position [1317, 0]
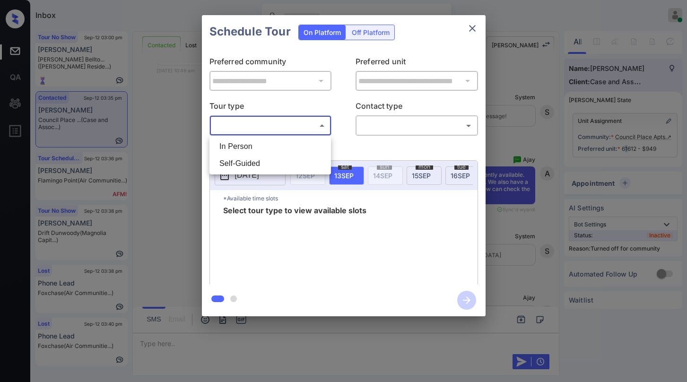
click at [301, 123] on body "Inbox Paolo Gabriel Online Set yourself offline Set yourself on break Profile S…" at bounding box center [343, 191] width 687 height 382
click at [270, 149] on li "In Person" at bounding box center [270, 146] width 117 height 17
type input "********"
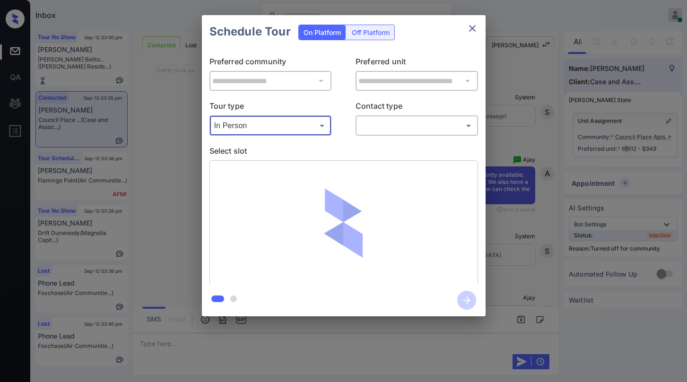
click at [407, 131] on body "Inbox Paolo Gabriel Online Set yourself offline Set yourself on break Profile S…" at bounding box center [343, 191] width 687 height 382
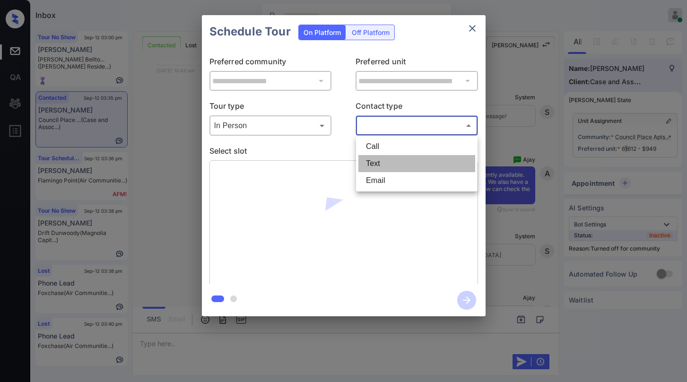
click at [399, 162] on li "Text" at bounding box center [417, 163] width 117 height 17
type input "****"
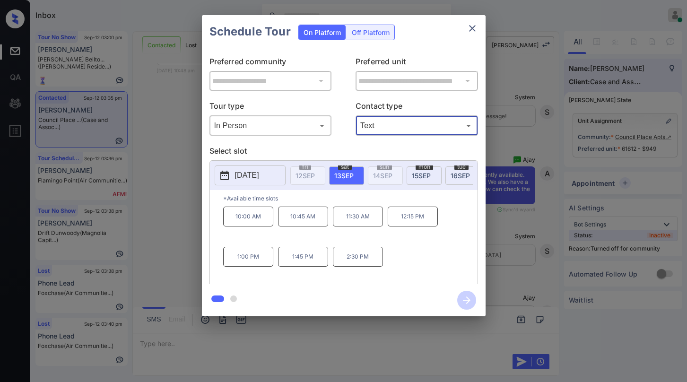
click at [245, 265] on p "1:00 PM" at bounding box center [248, 257] width 50 height 20
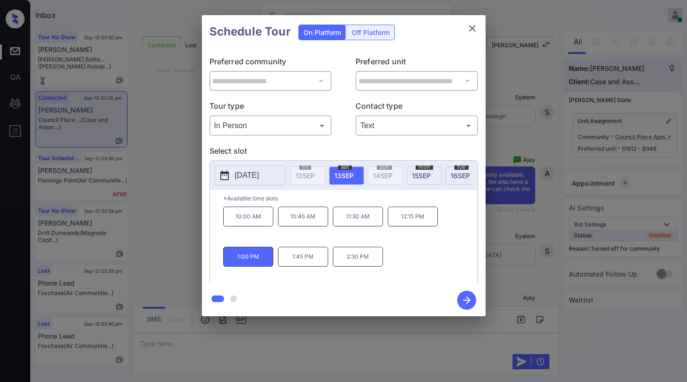
click at [465, 297] on icon "button" at bounding box center [466, 300] width 19 height 19
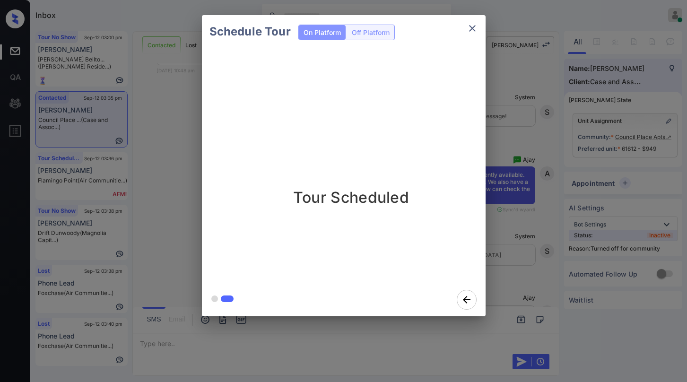
click at [525, 238] on div "Schedule Tour On Platform Off Platform Tour Scheduled" at bounding box center [343, 166] width 687 height 332
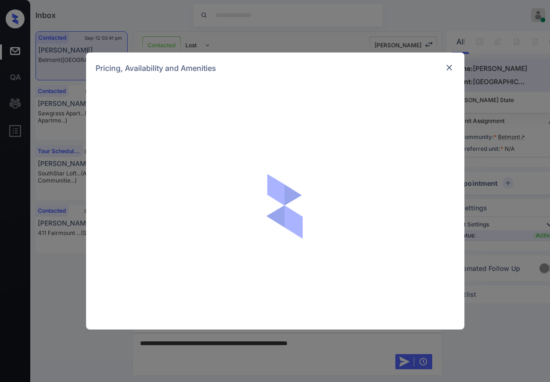
scroll to position [403, 0]
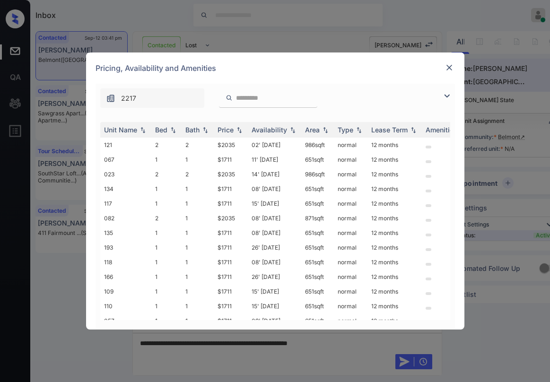
click at [449, 98] on img at bounding box center [446, 95] width 11 height 11
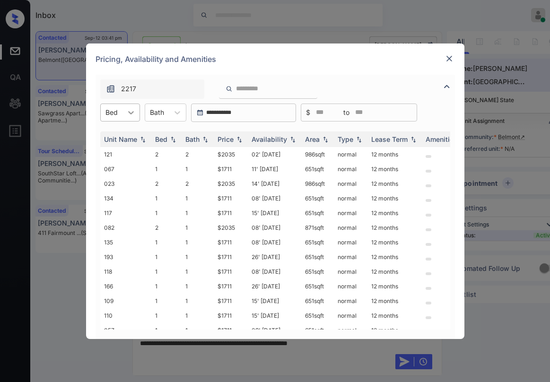
click at [132, 116] on icon at bounding box center [130, 112] width 9 height 9
click at [126, 139] on div "1" at bounding box center [120, 135] width 40 height 17
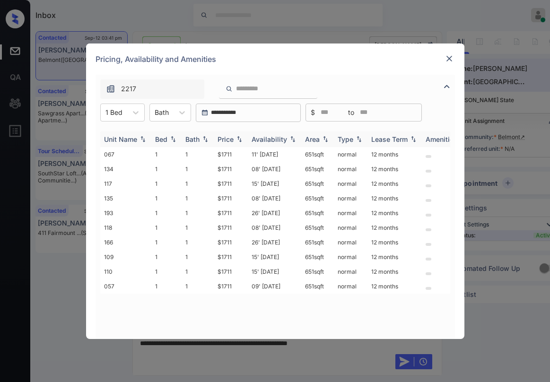
click at [233, 141] on div "Price" at bounding box center [226, 139] width 16 height 8
click at [232, 141] on div "Price" at bounding box center [226, 139] width 16 height 8
click at [231, 141] on div "Price" at bounding box center [226, 139] width 16 height 8
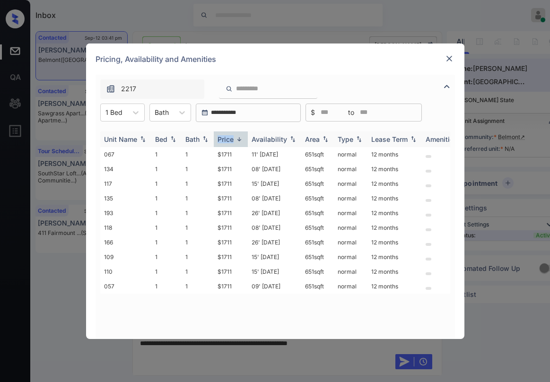
click at [230, 141] on div "Price" at bounding box center [226, 139] width 16 height 8
click at [222, 152] on td "$1711" at bounding box center [231, 154] width 34 height 15
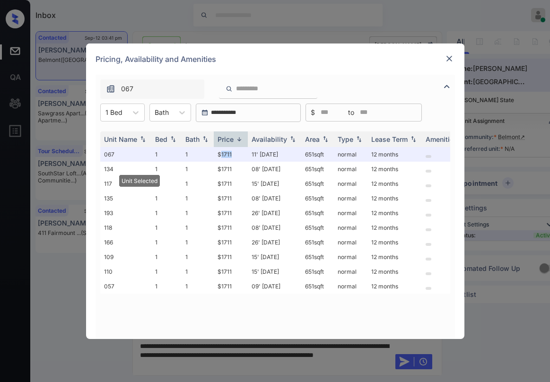
click at [448, 60] on img at bounding box center [449, 58] width 9 height 9
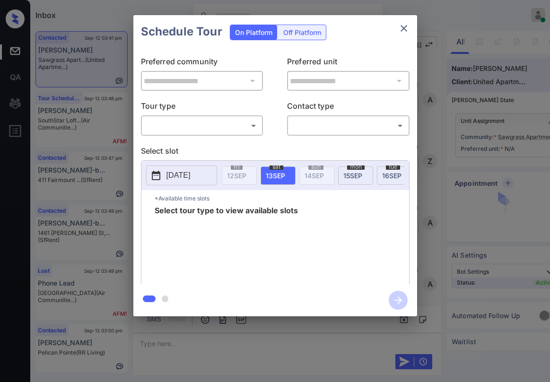
scroll to position [1656, 0]
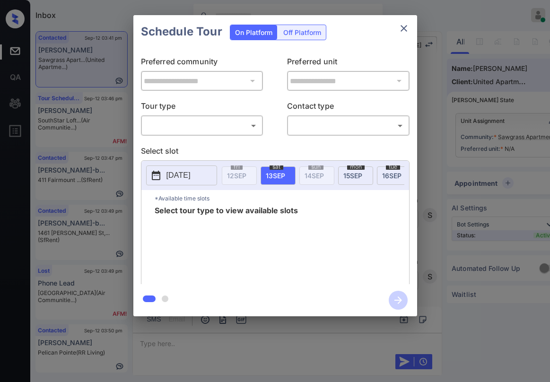
click at [196, 124] on body "Inbox [PERSON_NAME] Online Set yourself offline Set yourself on break Profile S…" at bounding box center [275, 191] width 550 height 382
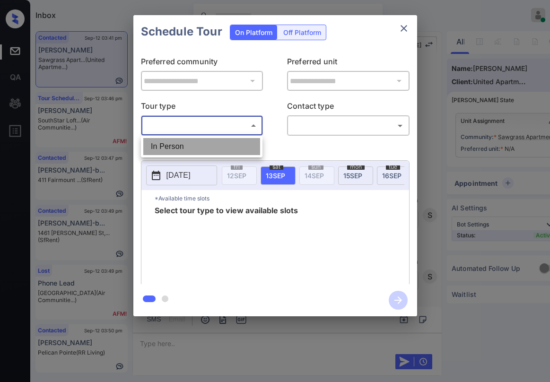
click at [191, 143] on li "In Person" at bounding box center [201, 146] width 117 height 17
type input "********"
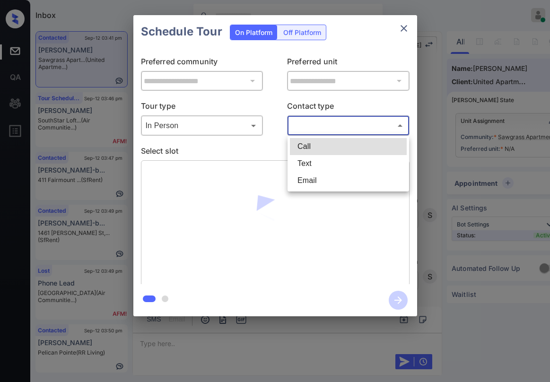
click at [325, 123] on body "Inbox [PERSON_NAME] Online Set yourself offline Set yourself on break Profile S…" at bounding box center [275, 191] width 550 height 382
click at [325, 163] on li "Text" at bounding box center [348, 163] width 117 height 17
type input "****"
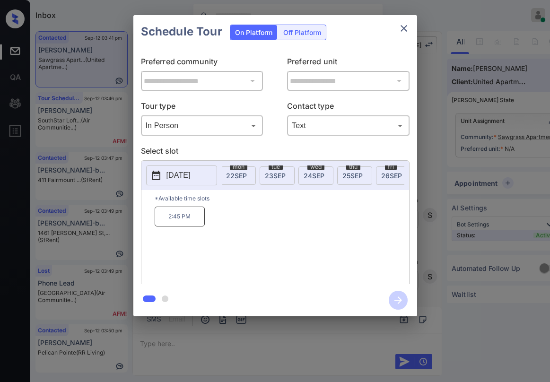
scroll to position [0, 368]
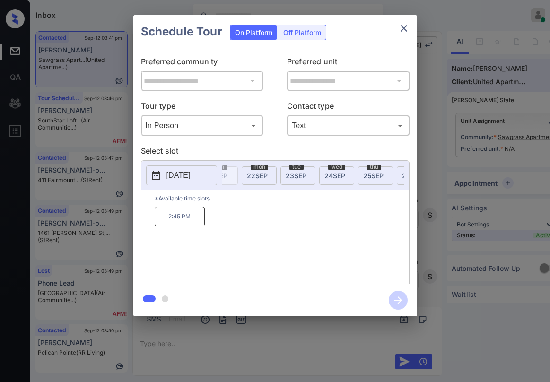
click at [265, 176] on span "22 SEP" at bounding box center [257, 176] width 21 height 8
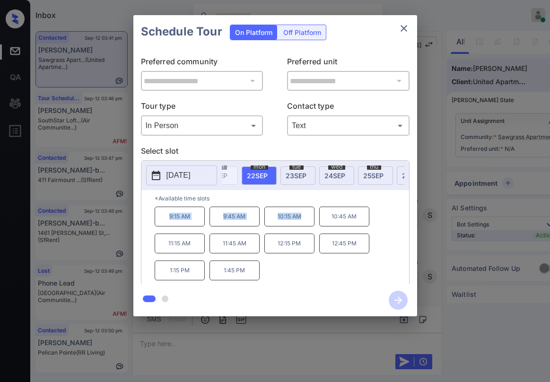
drag, startPoint x: 170, startPoint y: 220, endPoint x: 305, endPoint y: 219, distance: 134.8
click at [305, 219] on div "9:15 AM 9:45 AM 10:15 AM 10:45 AM 11:15 AM 11:45 AM 12:15 PM 12:45 PM 1:15 PM 1…" at bounding box center [282, 245] width 255 height 76
copy div "9:15 AM 9:45 AM 10:15 AM"
click at [406, 30] on icon "close" at bounding box center [403, 28] width 11 height 11
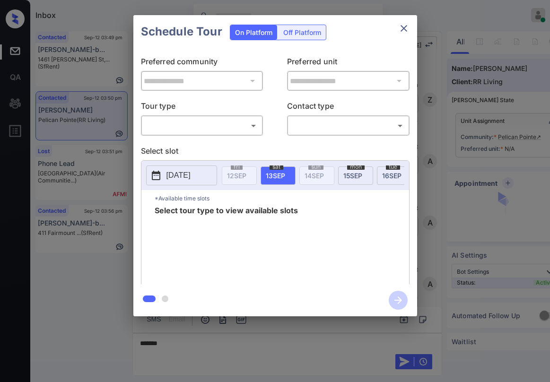
scroll to position [438, 0]
click at [189, 130] on body "Inbox Paolo Gabriel Online Set yourself offline Set yourself on break Profile S…" at bounding box center [275, 191] width 550 height 382
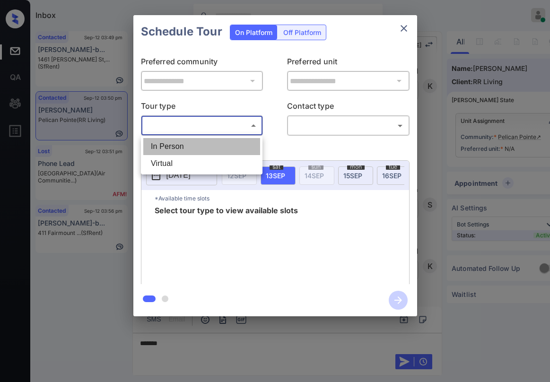
click at [178, 146] on li "In Person" at bounding box center [201, 146] width 117 height 17
type input "********"
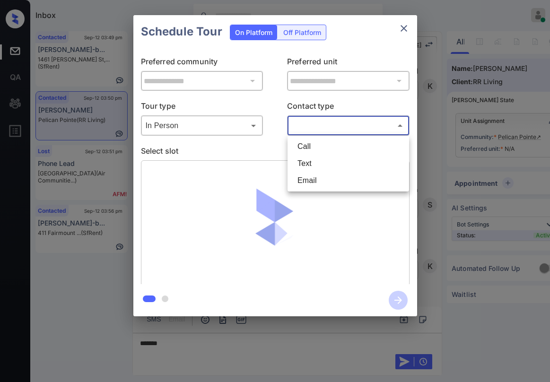
click at [310, 127] on body "Inbox Paolo Gabriel Online Set yourself offline Set yourself on break Profile S…" at bounding box center [275, 191] width 550 height 382
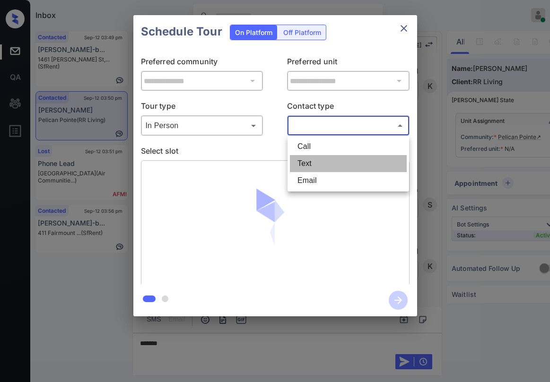
click at [315, 160] on li "Text" at bounding box center [348, 163] width 117 height 17
type input "****"
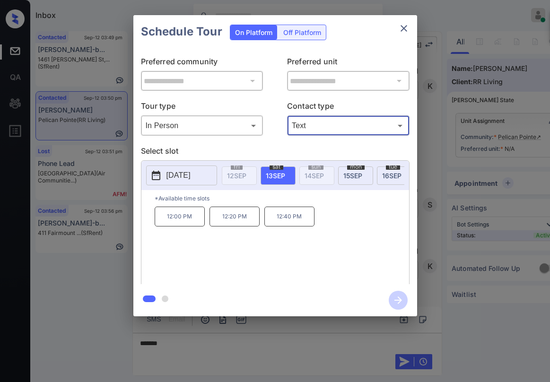
click at [380, 39] on div "Schedule Tour On Platform Off Platform" at bounding box center [275, 31] width 284 height 33
click at [403, 26] on icon "close" at bounding box center [403, 28] width 11 height 11
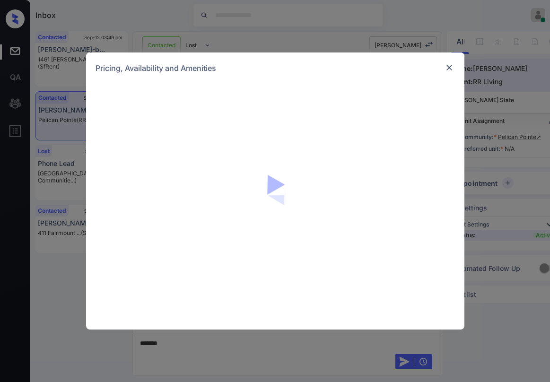
scroll to position [438, 0]
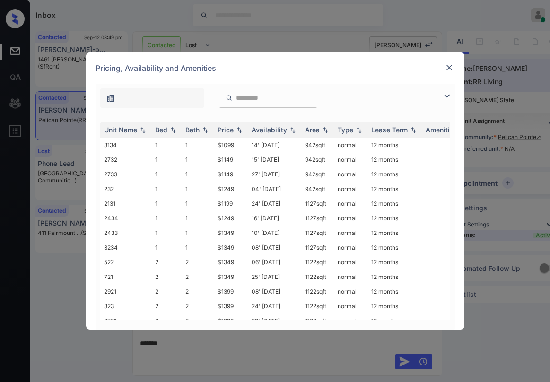
click at [449, 96] on img at bounding box center [446, 95] width 11 height 11
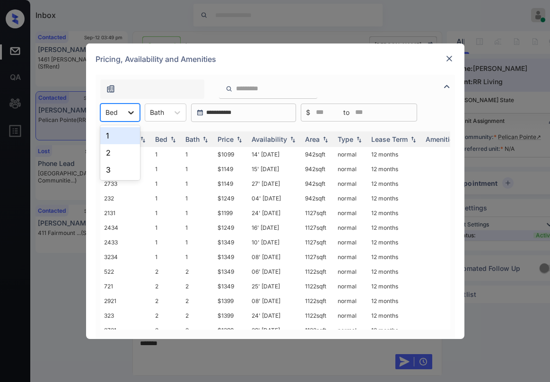
click at [127, 112] on icon at bounding box center [130, 112] width 9 height 9
click at [121, 139] on div "1" at bounding box center [120, 135] width 40 height 17
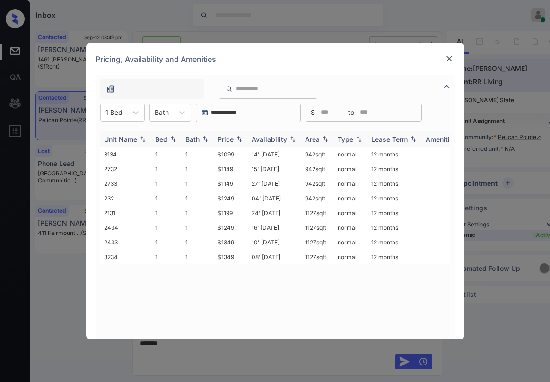
click at [235, 140] on img at bounding box center [239, 139] width 9 height 7
click at [234, 140] on div "Price" at bounding box center [226, 139] width 16 height 8
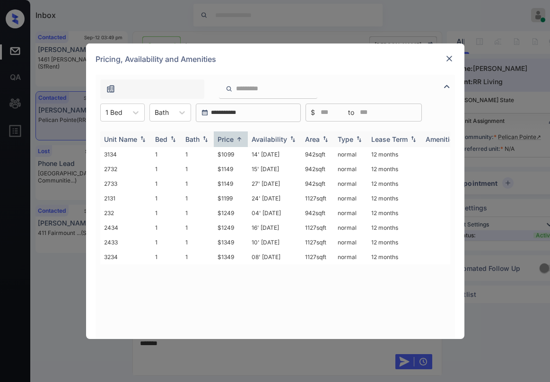
click at [233, 138] on div "Price" at bounding box center [226, 139] width 16 height 8
click at [233, 137] on div "Price" at bounding box center [226, 139] width 16 height 8
drag, startPoint x: 217, startPoint y: 154, endPoint x: 243, endPoint y: 158, distance: 26.3
click at [243, 158] on td "$1099" at bounding box center [231, 154] width 34 height 15
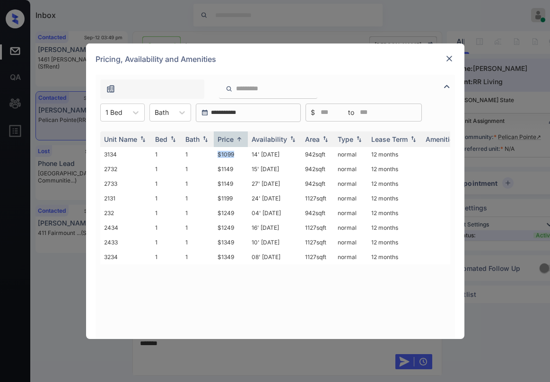
copy td "$1099"
click at [448, 58] on img at bounding box center [449, 58] width 9 height 9
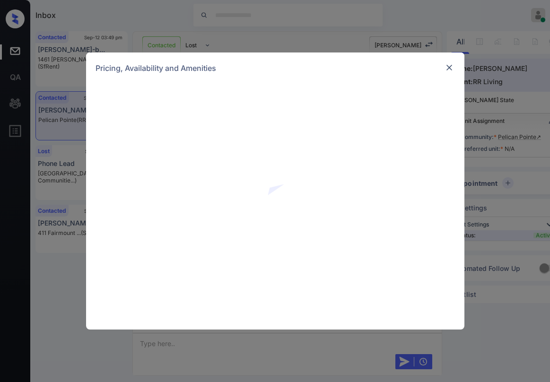
scroll to position [1516, 0]
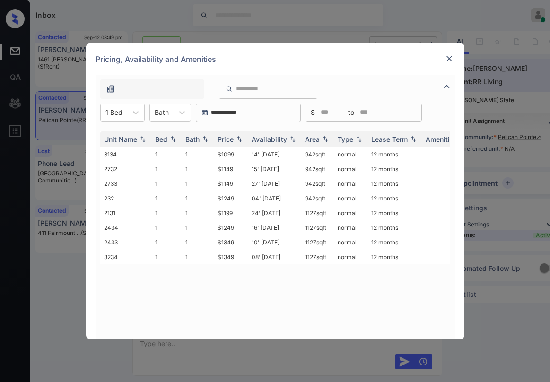
click at [447, 58] on img at bounding box center [449, 58] width 9 height 9
